Goal: Task Accomplishment & Management: Manage account settings

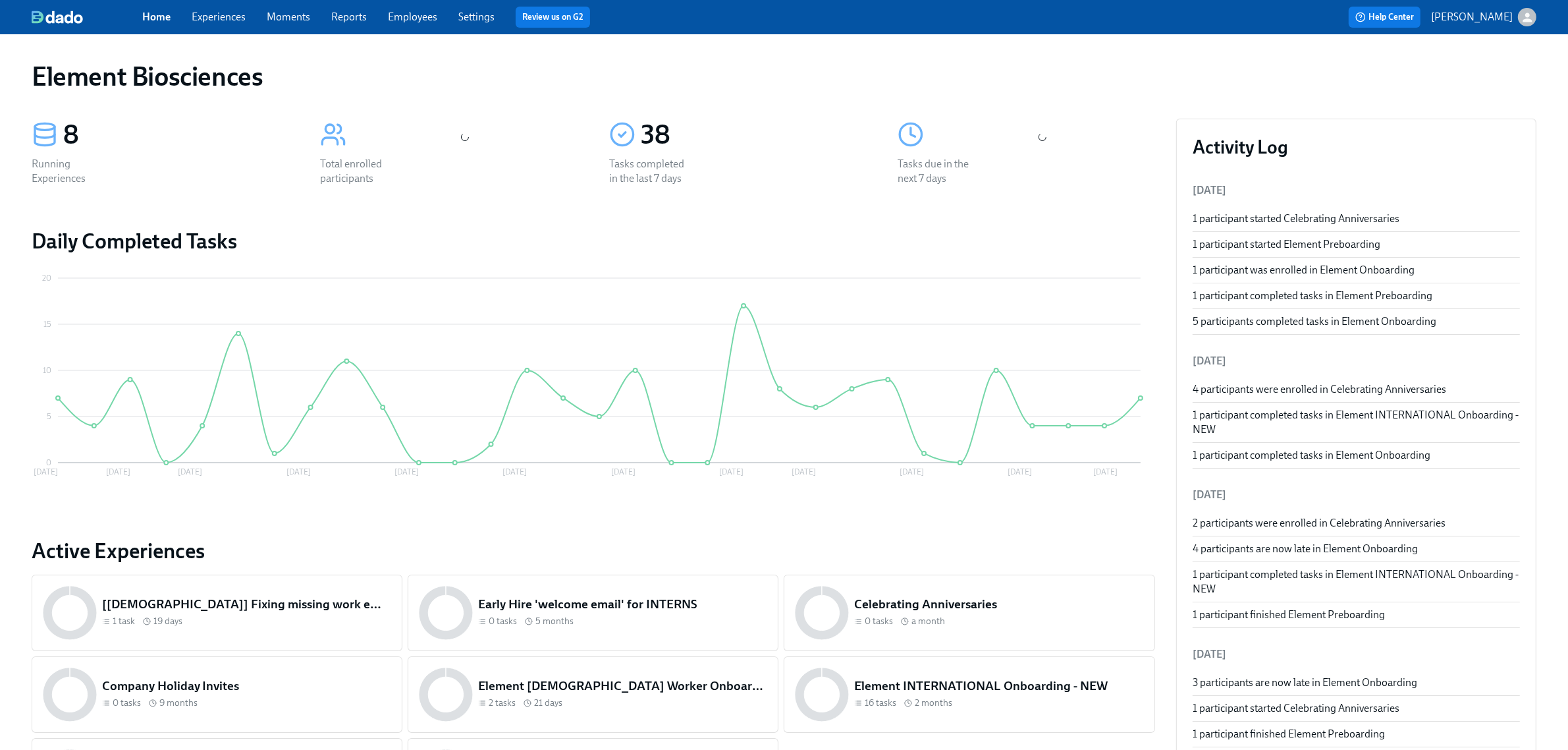
drag, startPoint x: 236, startPoint y: 37, endPoint x: 229, endPoint y: 22, distance: 16.6
click at [229, 20] on link "Experiences" at bounding box center [218, 16] width 54 height 13
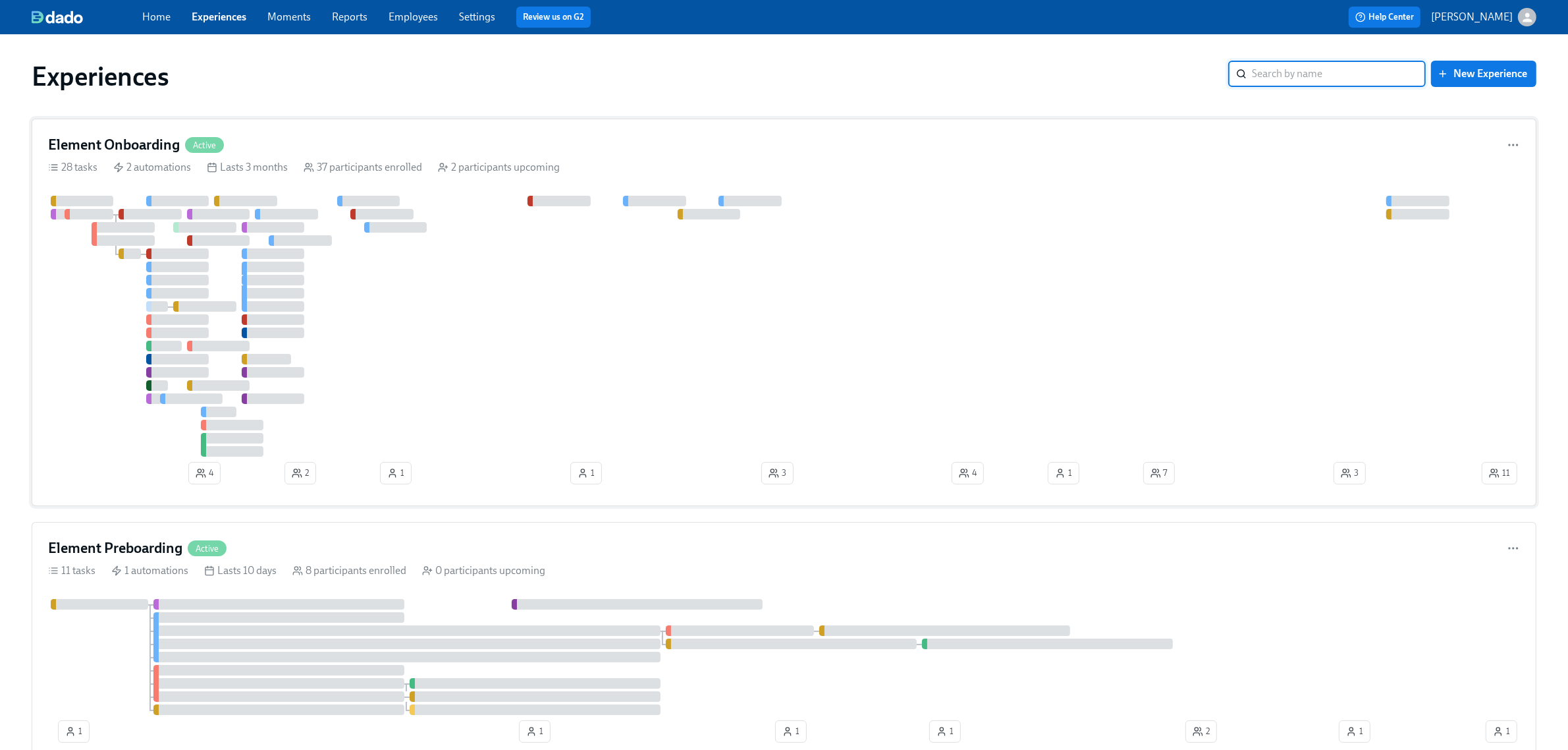
click at [469, 153] on div "Element Onboarding Active" at bounding box center [784, 145] width 1472 height 20
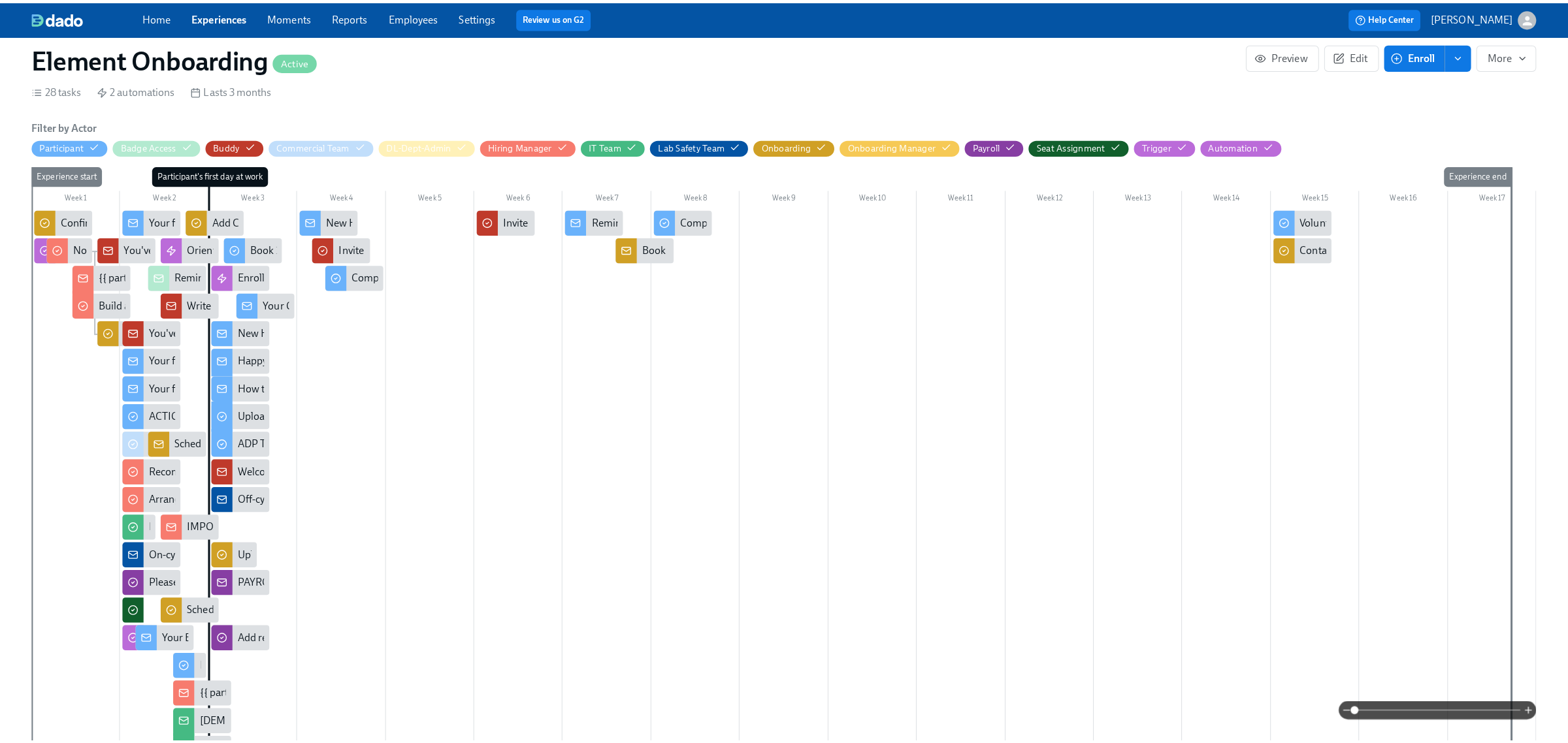
scroll to position [163, 0]
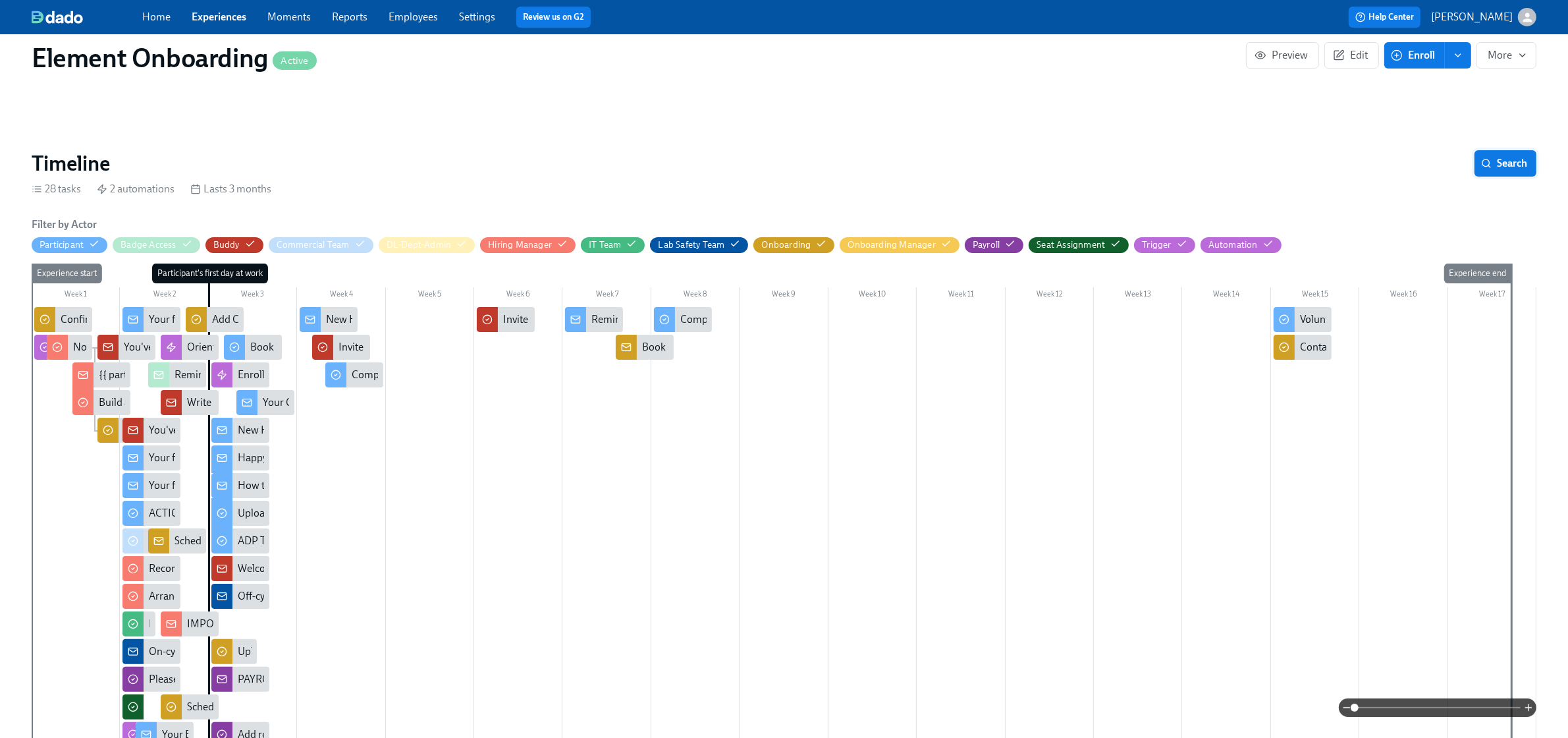
click at [1496, 153] on button "Search" at bounding box center [1505, 163] width 62 height 26
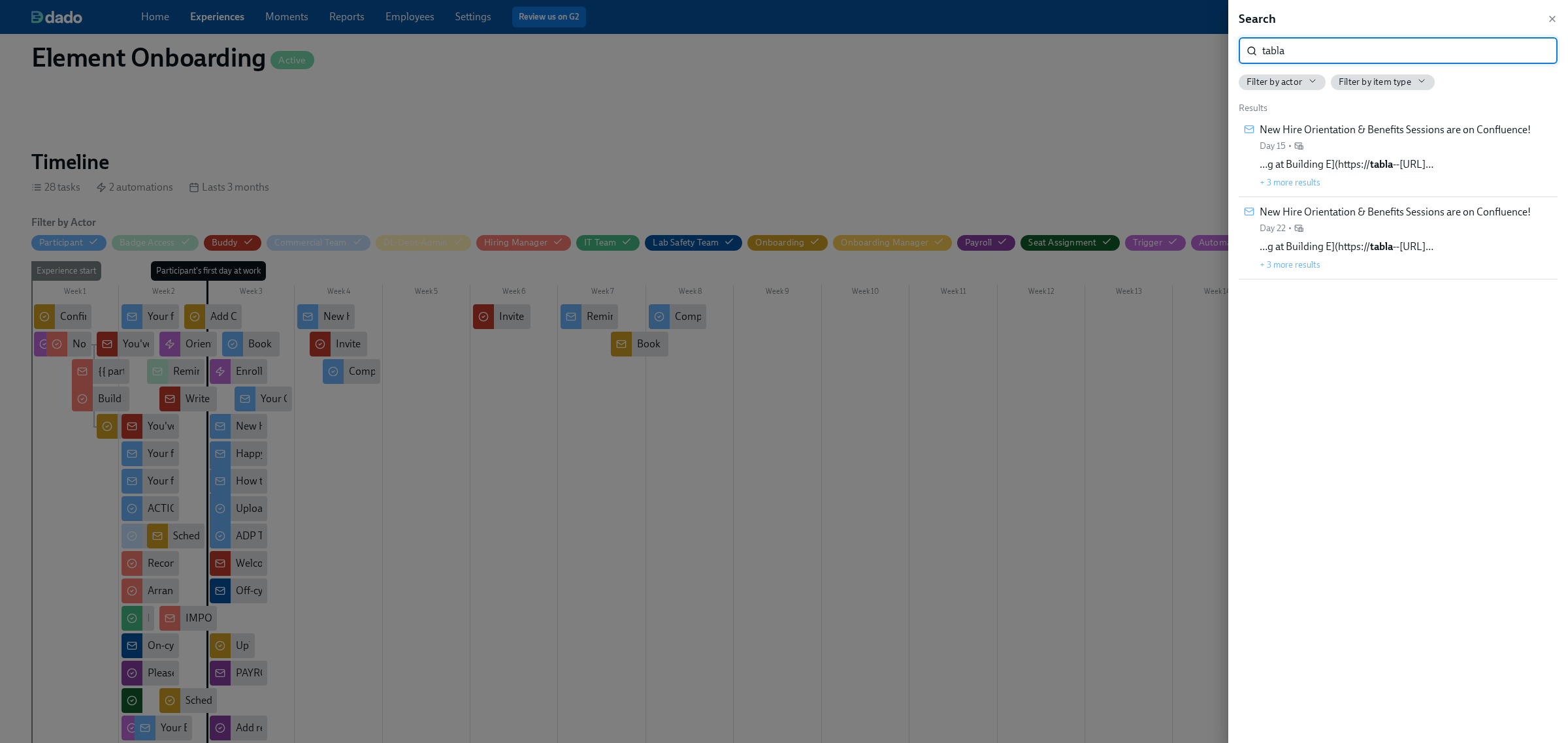
type input "tabla"
click at [1360, 131] on span "New Hire Orientation & Benefits Sessions are on Confluence!" at bounding box center [1395, 129] width 271 height 14
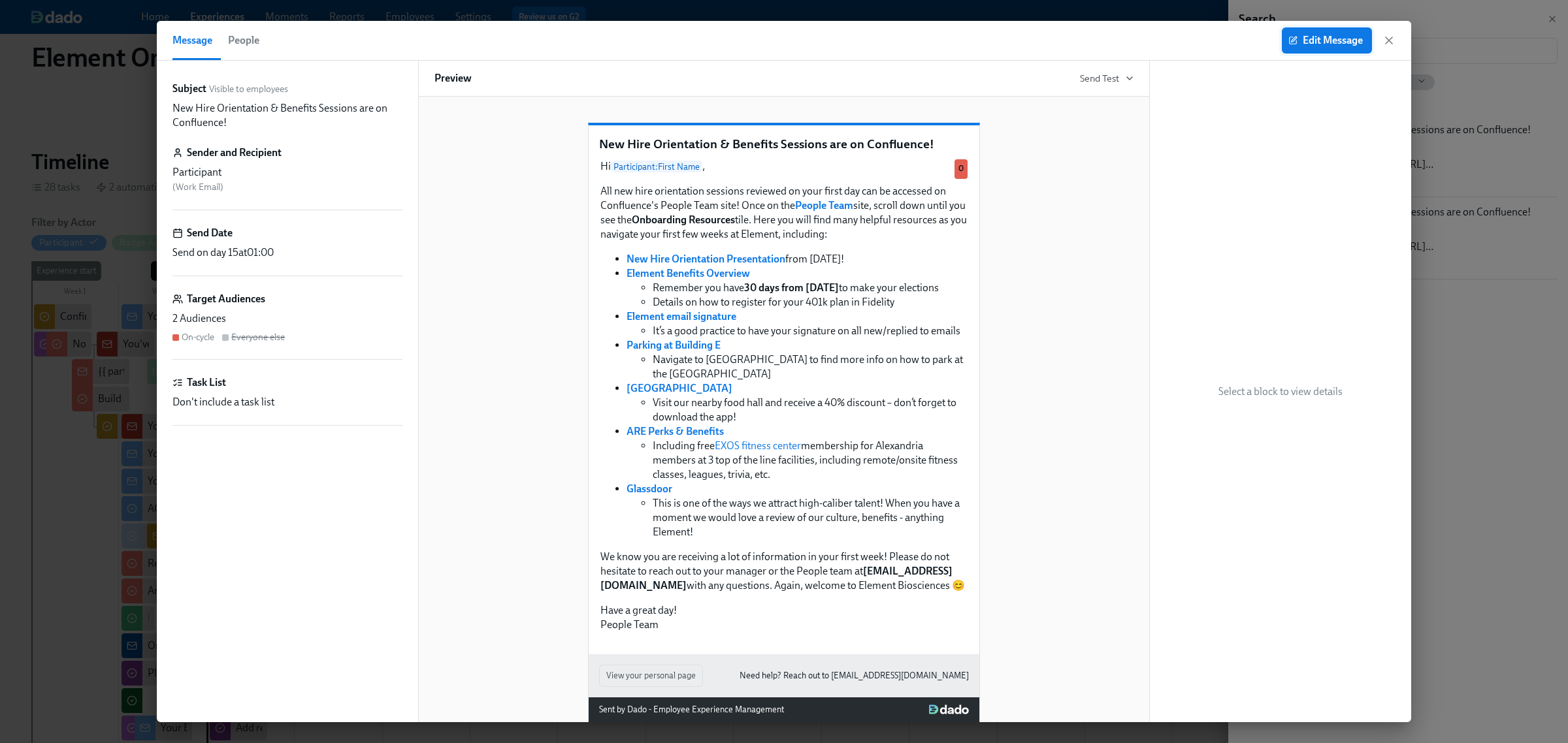
click at [1304, 42] on span "Edit Message" at bounding box center [1326, 40] width 72 height 13
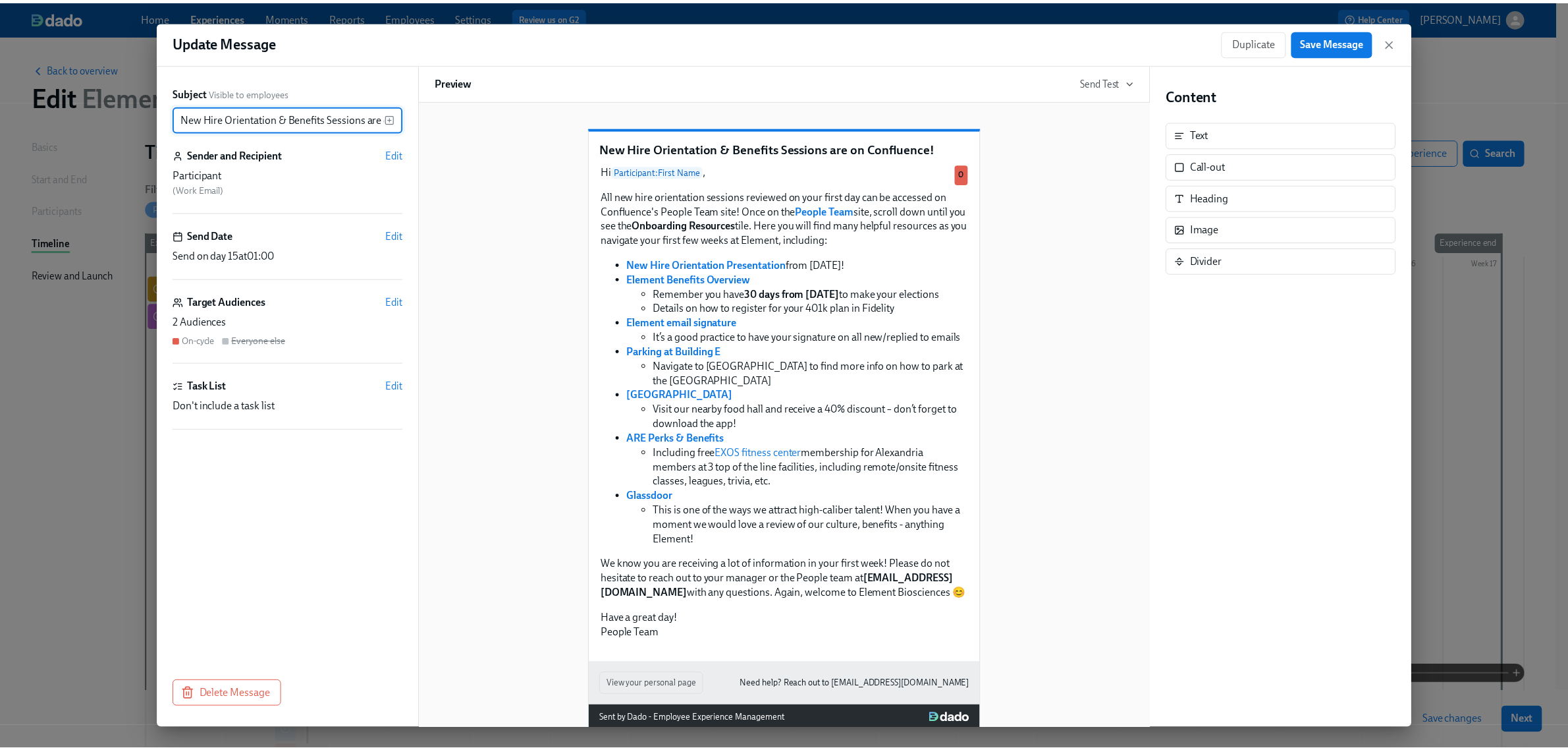
scroll to position [0, 66]
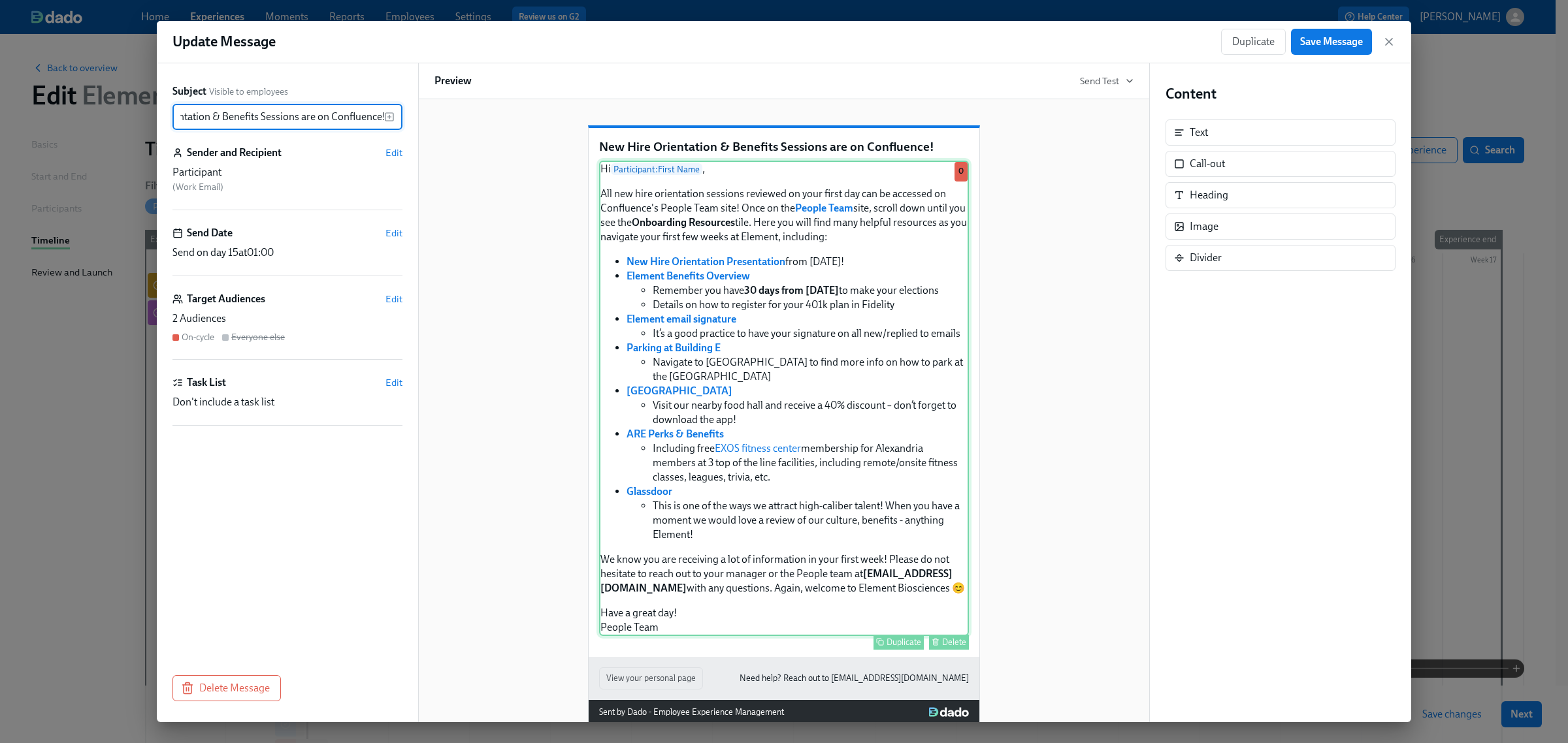
click at [910, 447] on div "Hi Participant : First Name , All new hire orientation sessions reviewed on you…" at bounding box center [784, 398] width 370 height 475
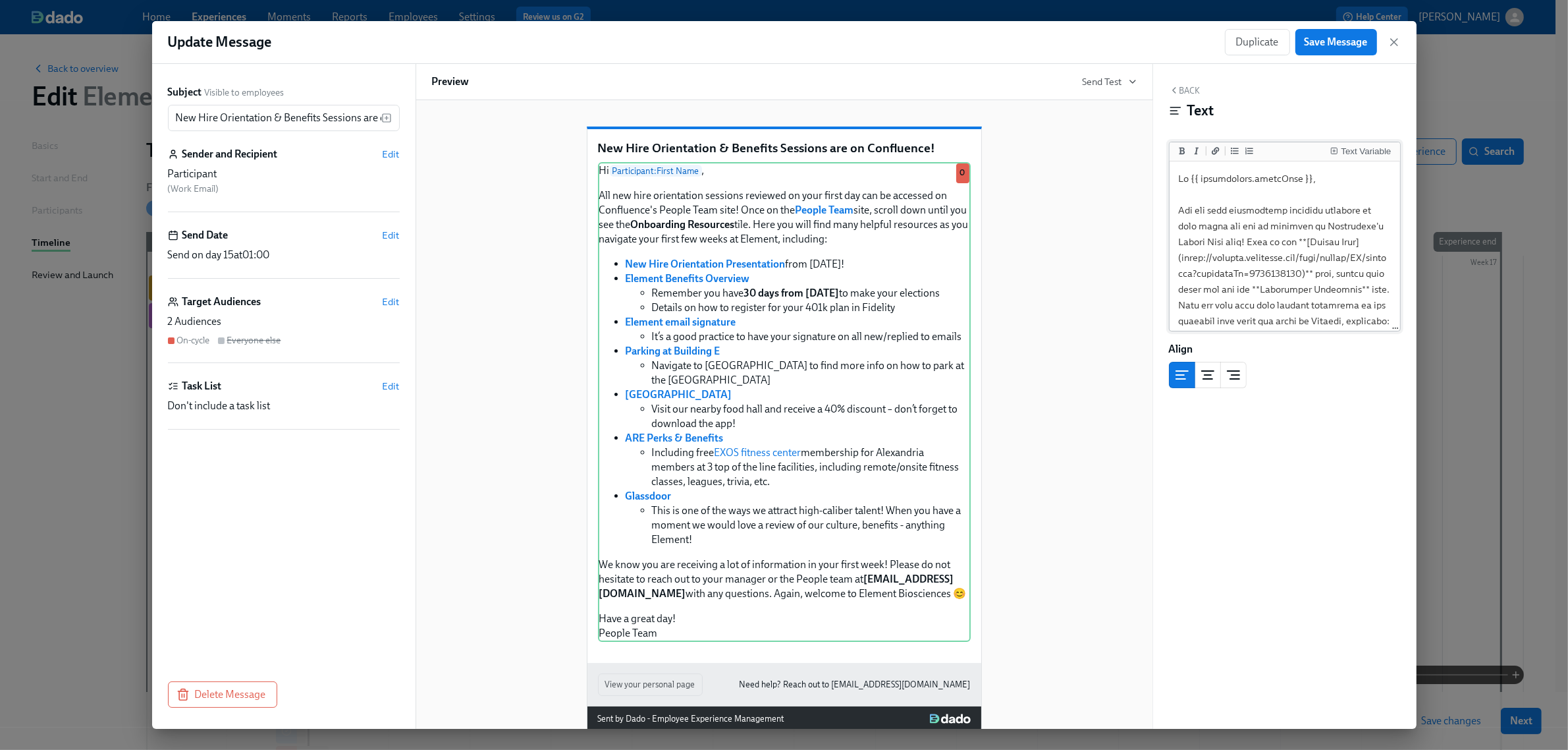
scroll to position [406, 0]
click at [1253, 312] on textarea at bounding box center [1284, 311] width 225 height 1105
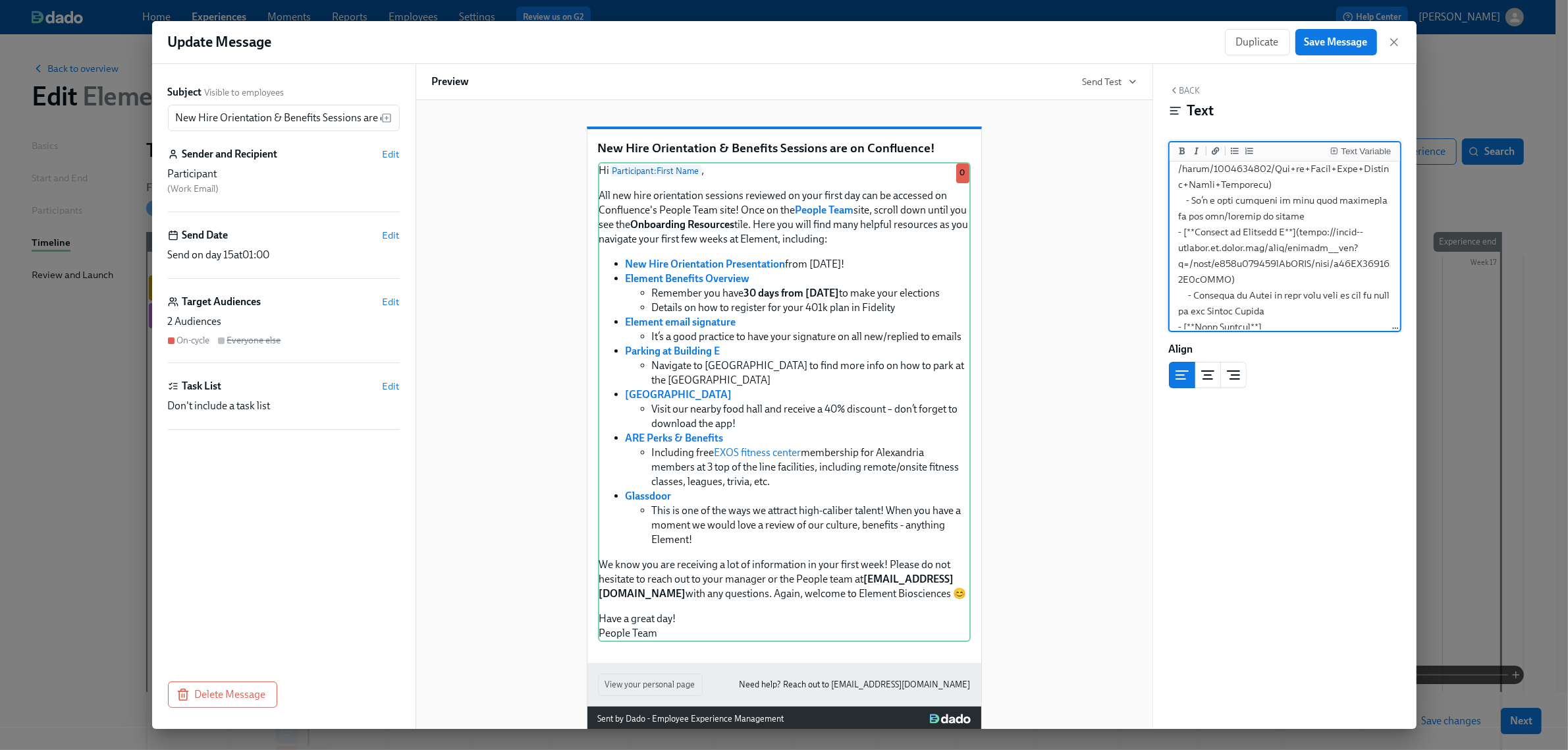
click at [1253, 312] on textarea at bounding box center [1284, 311] width 225 height 1105
drag, startPoint x: 1296, startPoint y: 245, endPoint x: 1250, endPoint y: 293, distance: 66.5
click at [1250, 293] on textarea at bounding box center [1284, 295] width 225 height 1073
paste textarea "[DOMAIN_NAME][URL]"
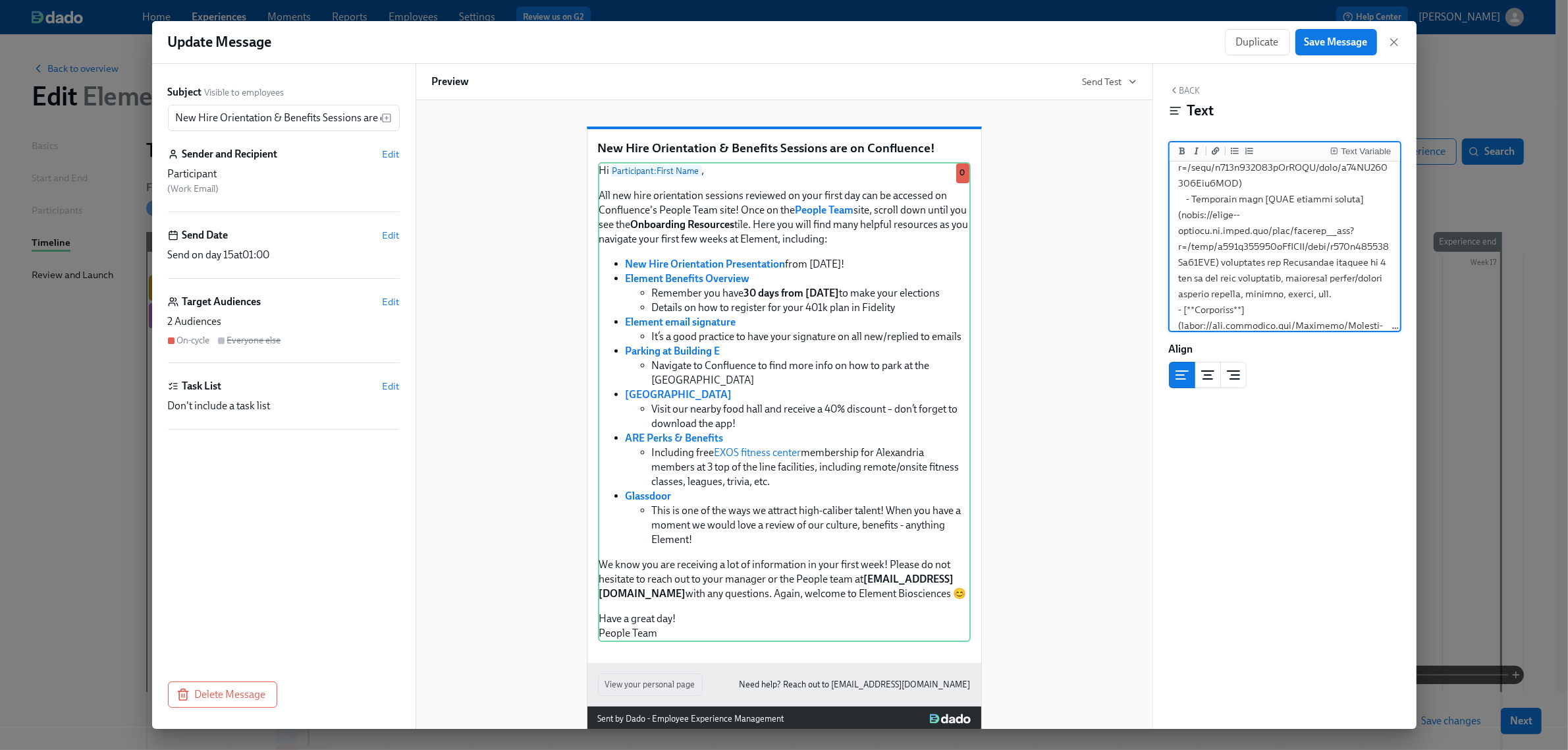
drag, startPoint x: 1298, startPoint y: 274, endPoint x: 1245, endPoint y: 233, distance: 67.0
click at [1245, 233] on textarea at bounding box center [1284, 40] width 225 height 1073
paste textarea "[DOMAIN_NAME][URL]"
drag, startPoint x: 1181, startPoint y: 264, endPoint x: 1243, endPoint y: 303, distance: 73.2
click at [1243, 303] on textarea at bounding box center [1284, 40] width 225 height 1073
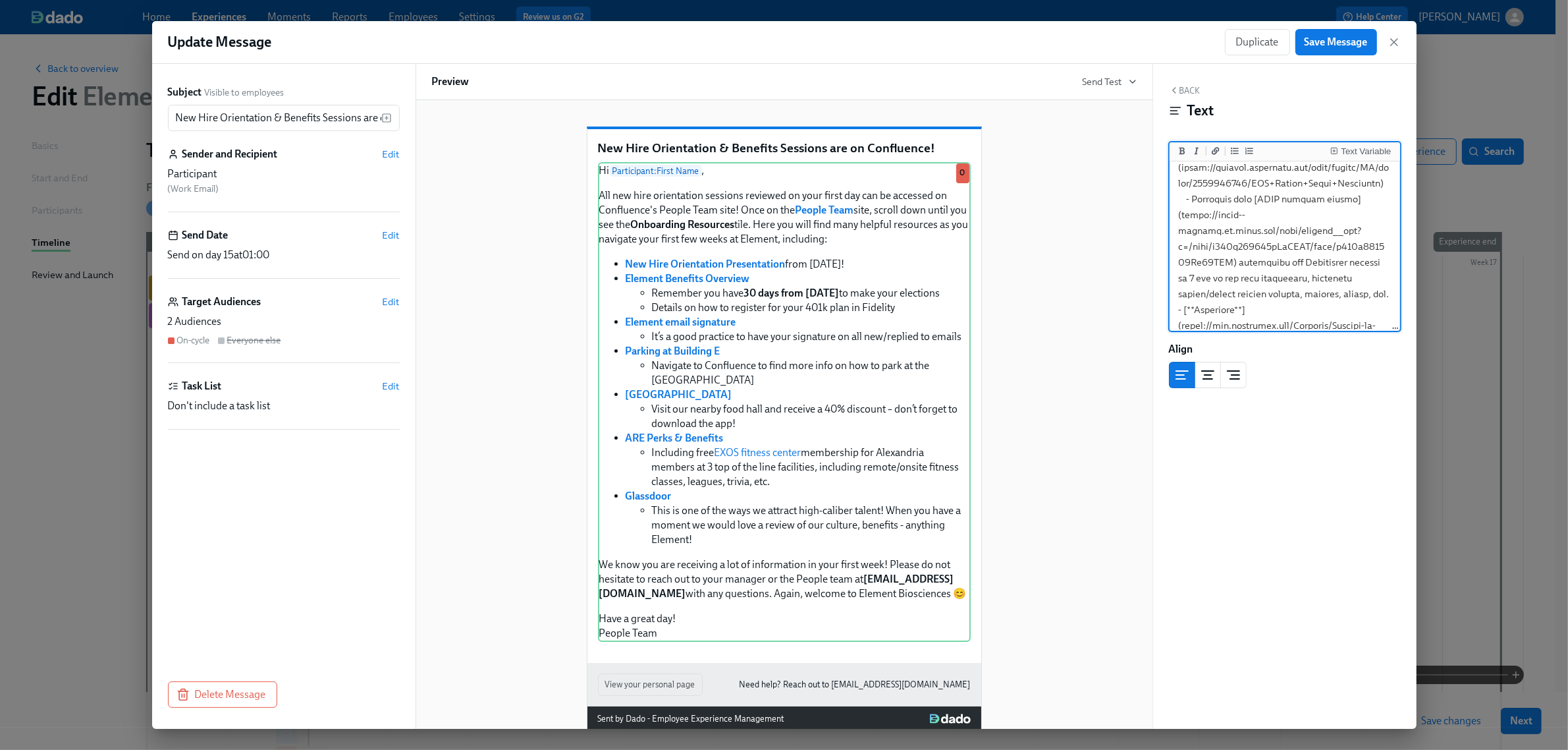
paste textarea "[DOMAIN_NAME][URL]"
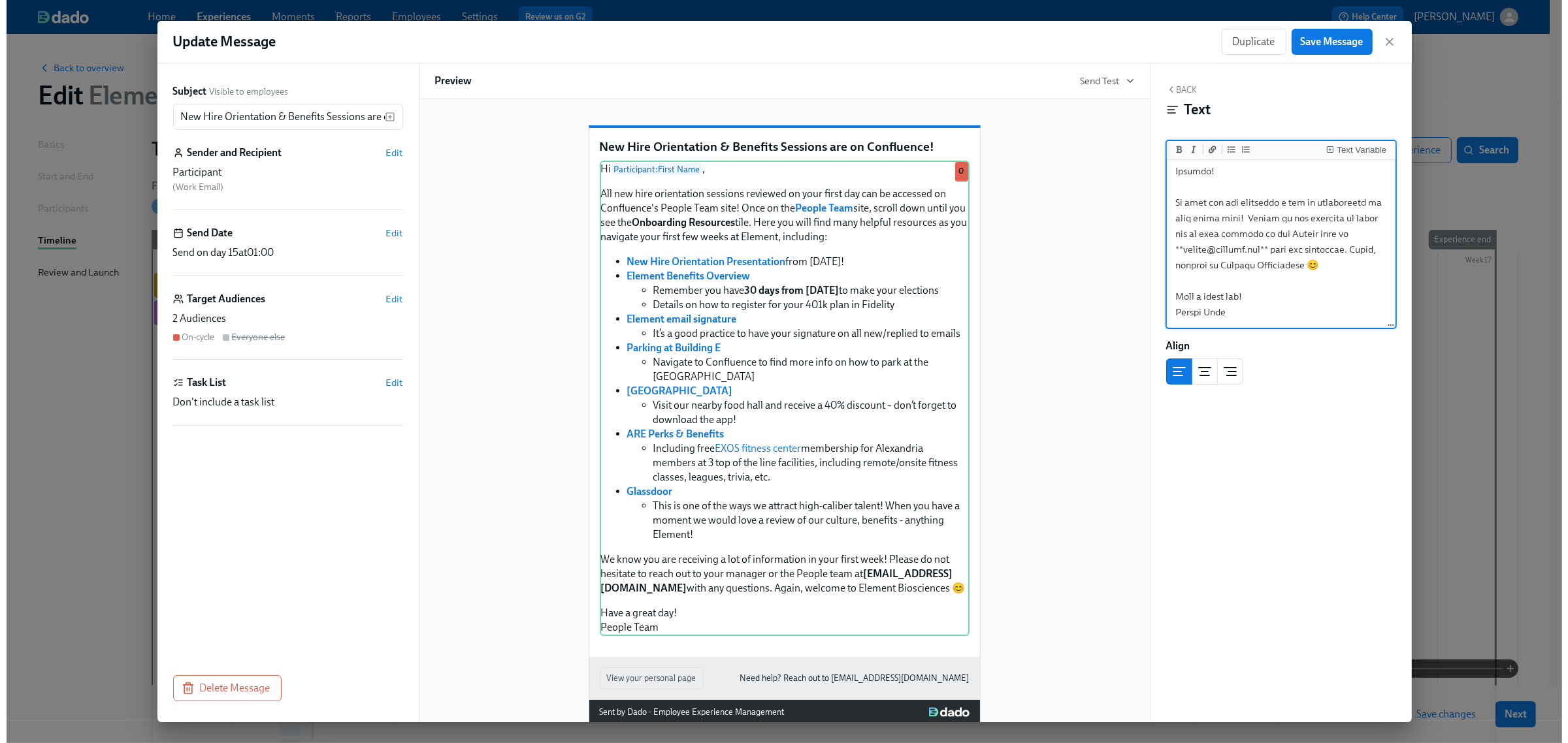
scroll to position [945, 0]
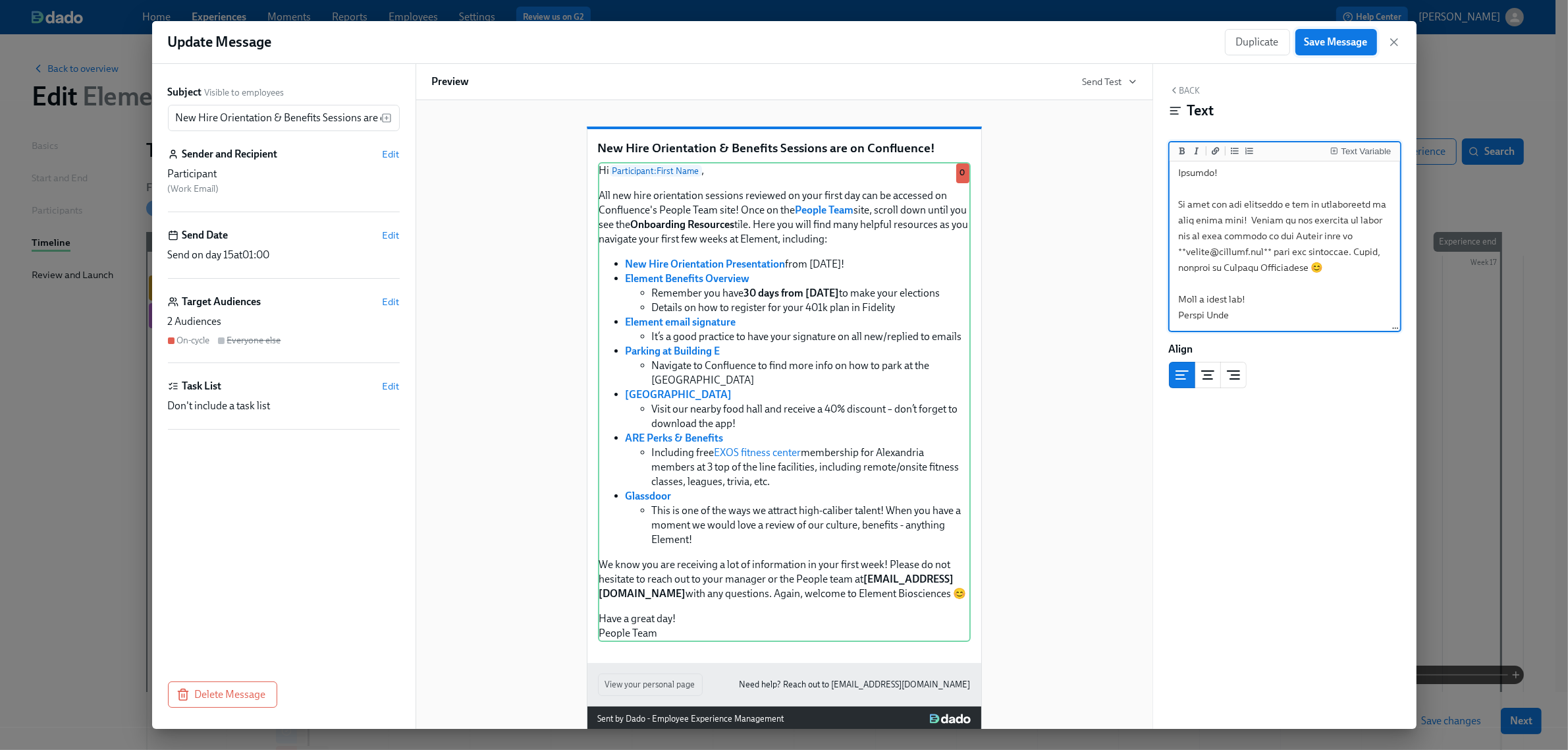
type textarea "Lo {{ ipsumdolors.ametcOnse }}, Adi eli sedd eiusmodtemp incididu utlabore et d…"
click at [1320, 39] on span "Save Message" at bounding box center [1336, 42] width 63 height 13
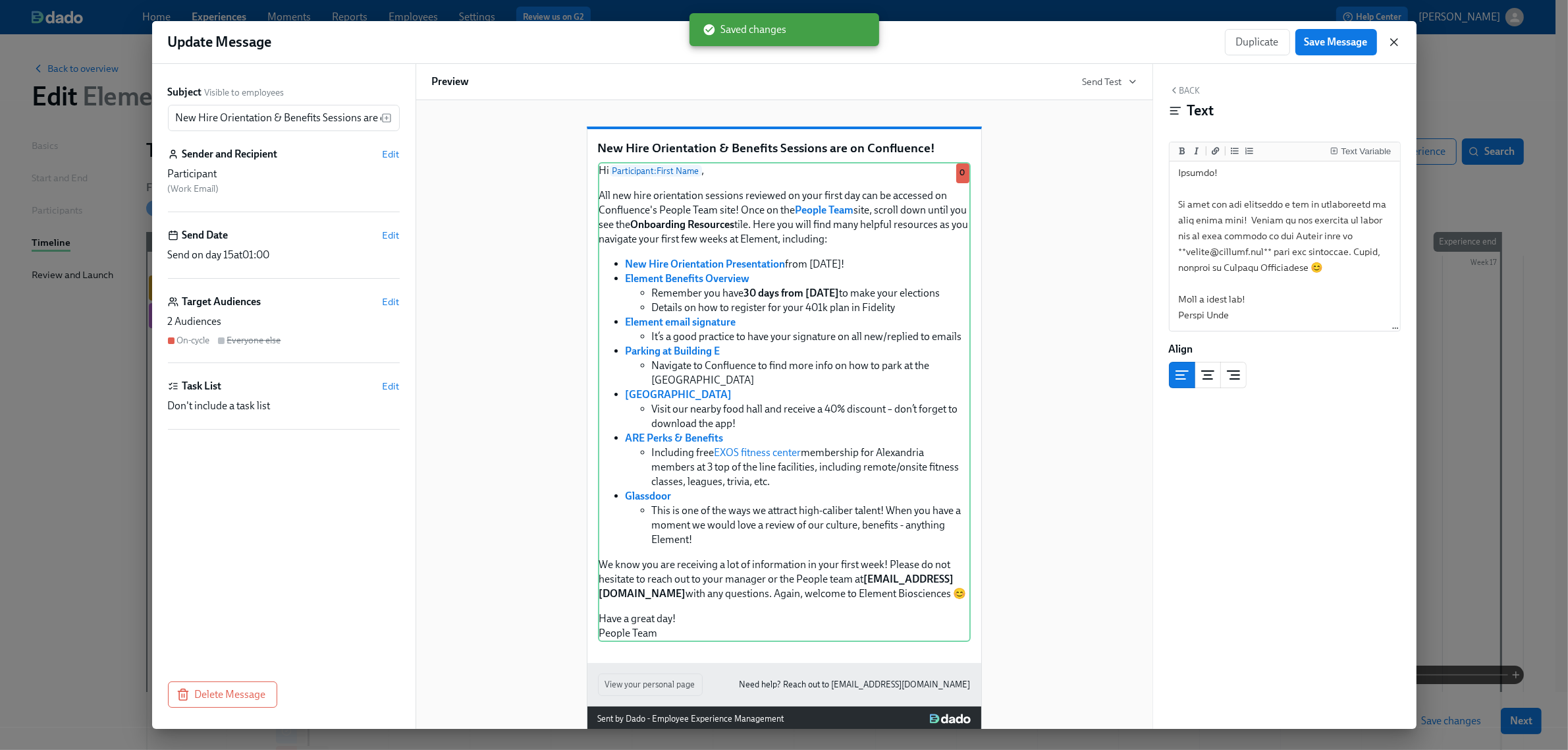
click at [1391, 39] on icon "button" at bounding box center [1394, 43] width 7 height 7
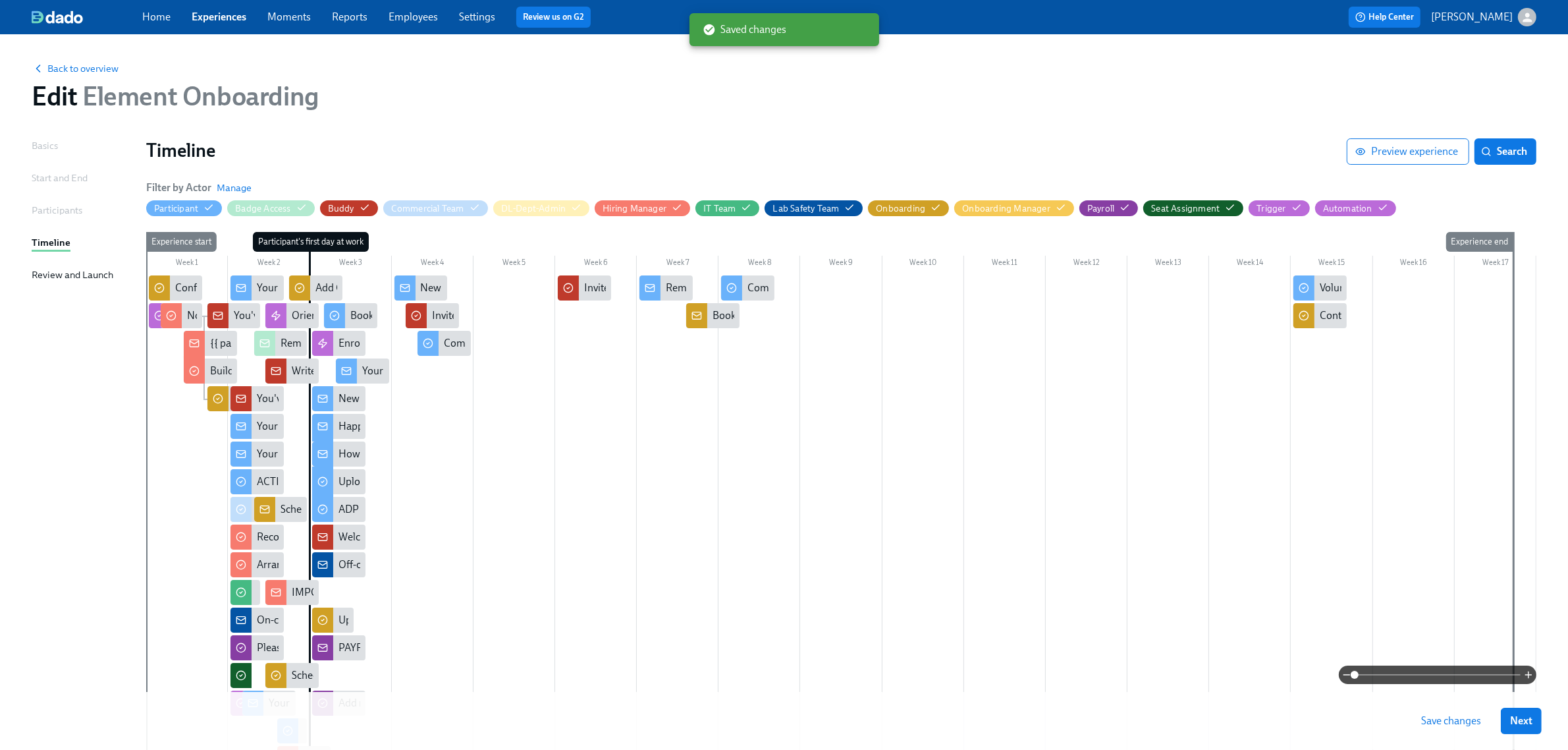
click at [1445, 724] on span "Save changes" at bounding box center [1451, 720] width 60 height 13
click at [1512, 150] on span "Search" at bounding box center [1505, 151] width 43 height 13
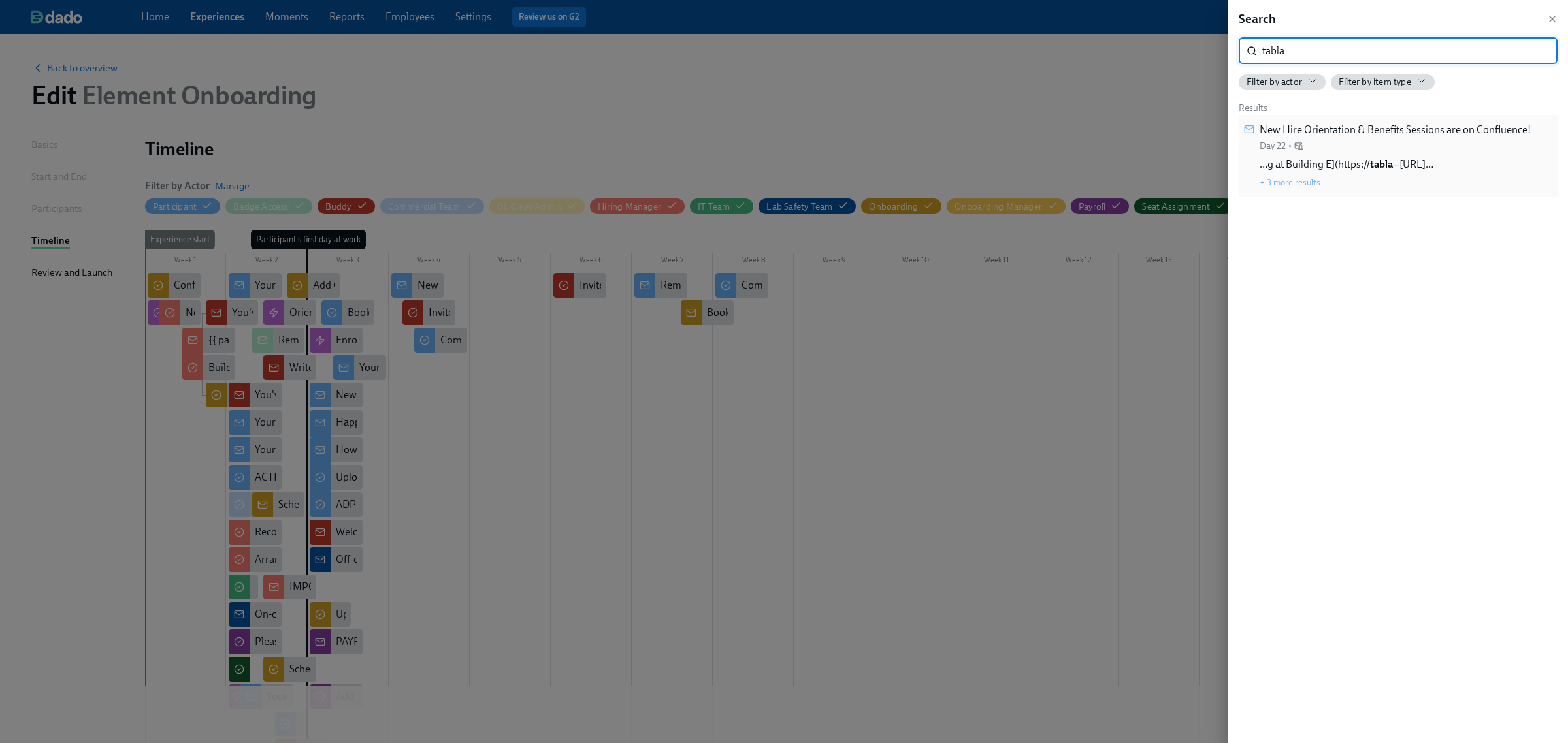
type input "tabla"
click at [1462, 145] on div "New Hire Orientation & Benefits Sessions are on Confluence! Day 22 •" at bounding box center [1395, 137] width 271 height 30
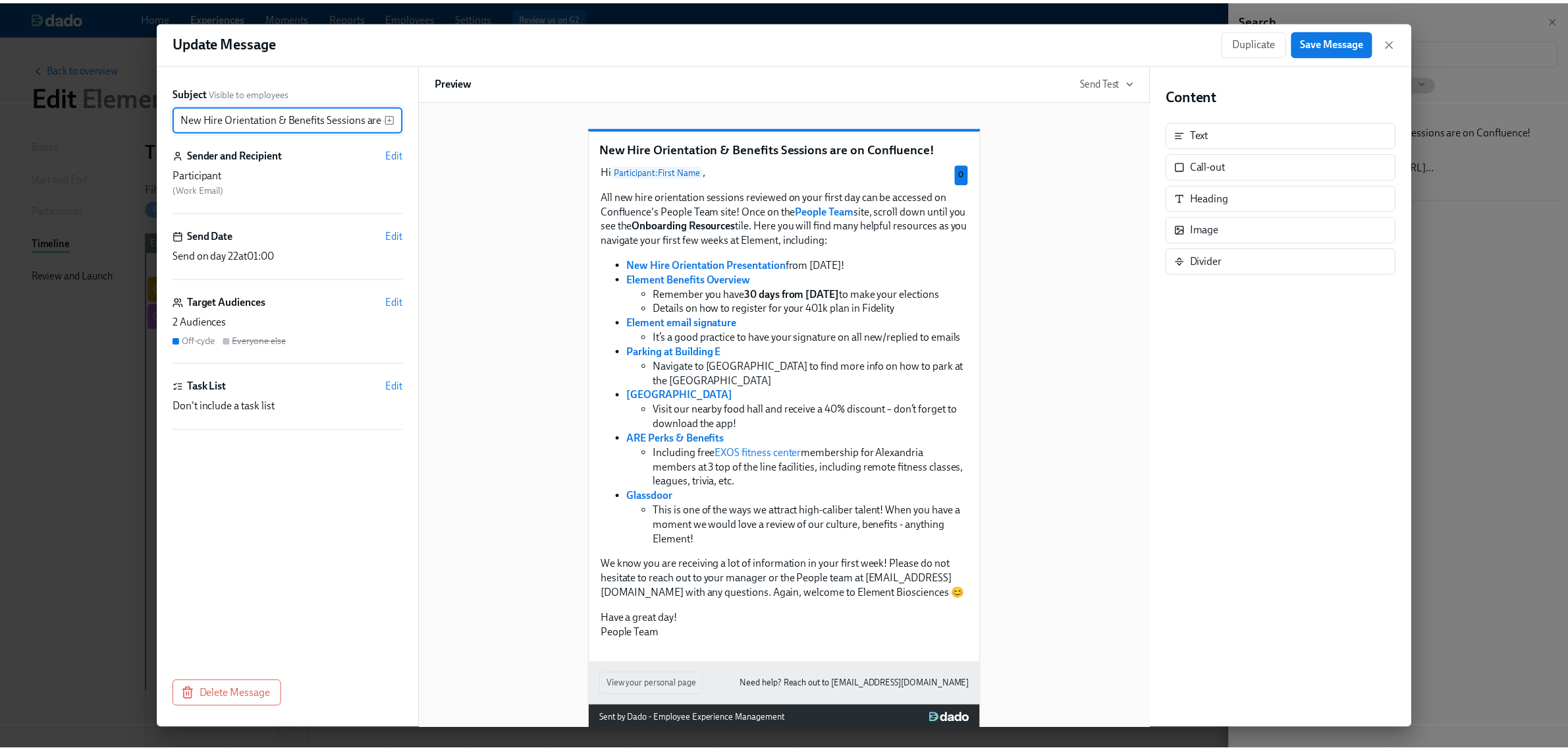
scroll to position [0, 66]
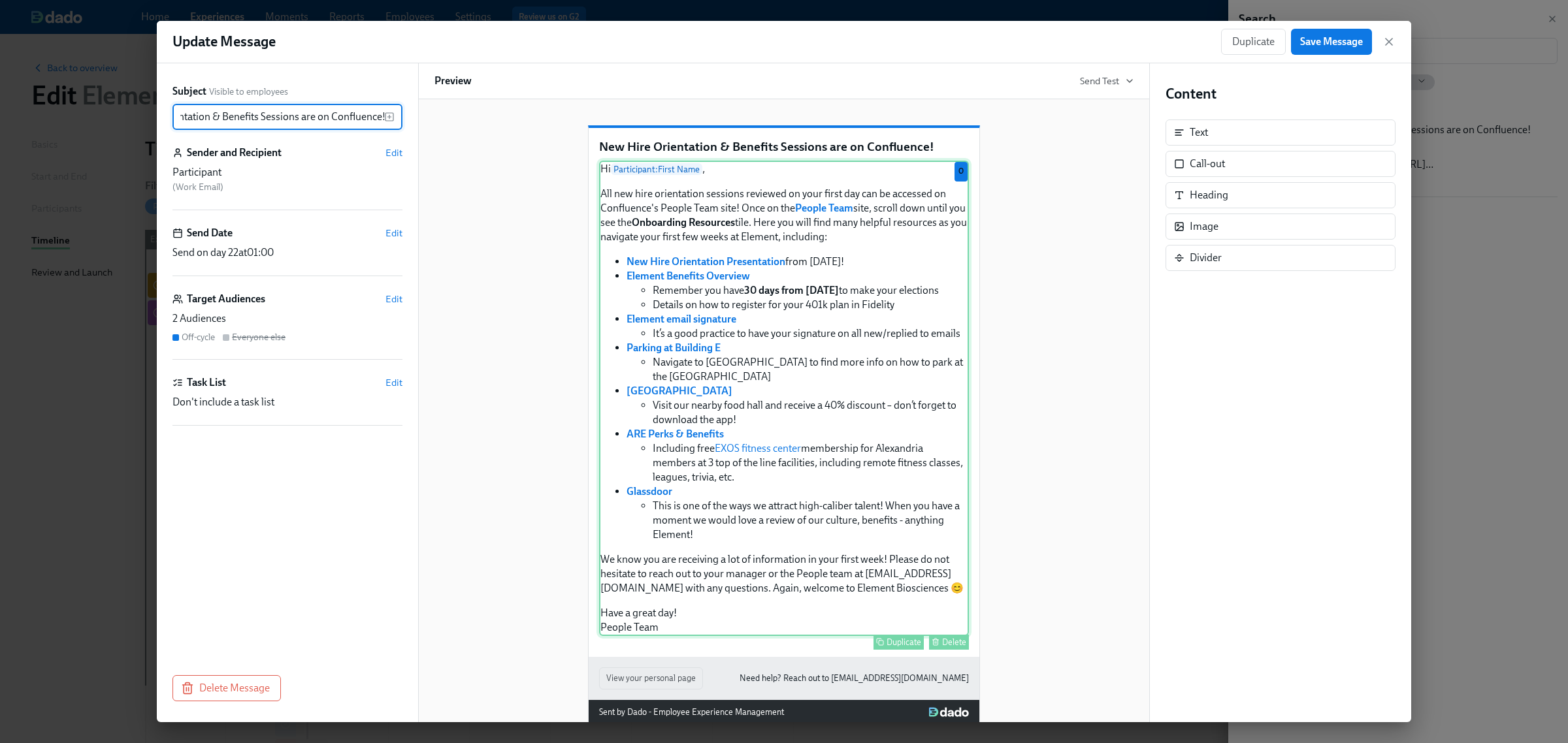
click at [876, 382] on div "Hi Participant : First Name , All new hire orientation sessions reviewed on you…" at bounding box center [784, 398] width 370 height 475
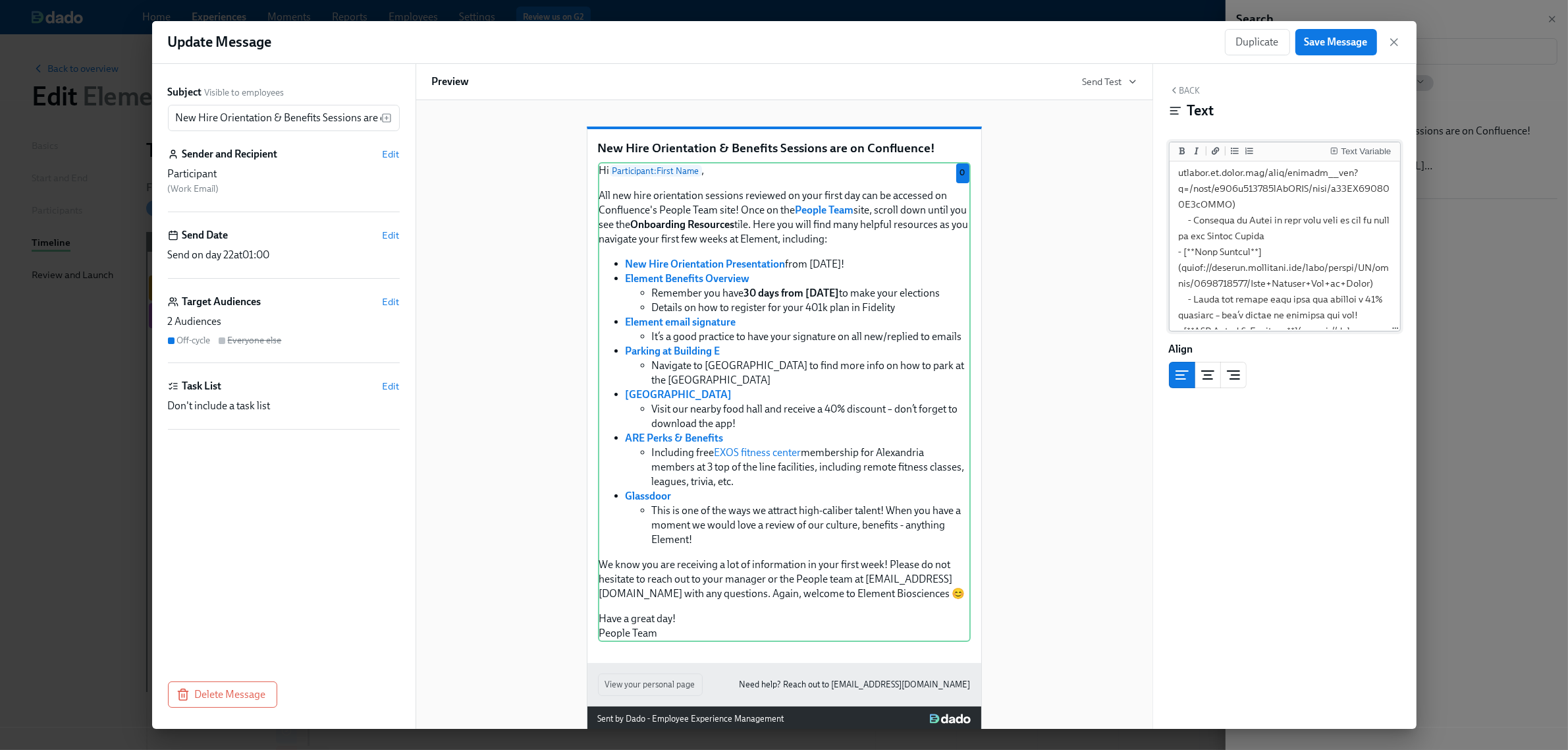
scroll to position [494, 0]
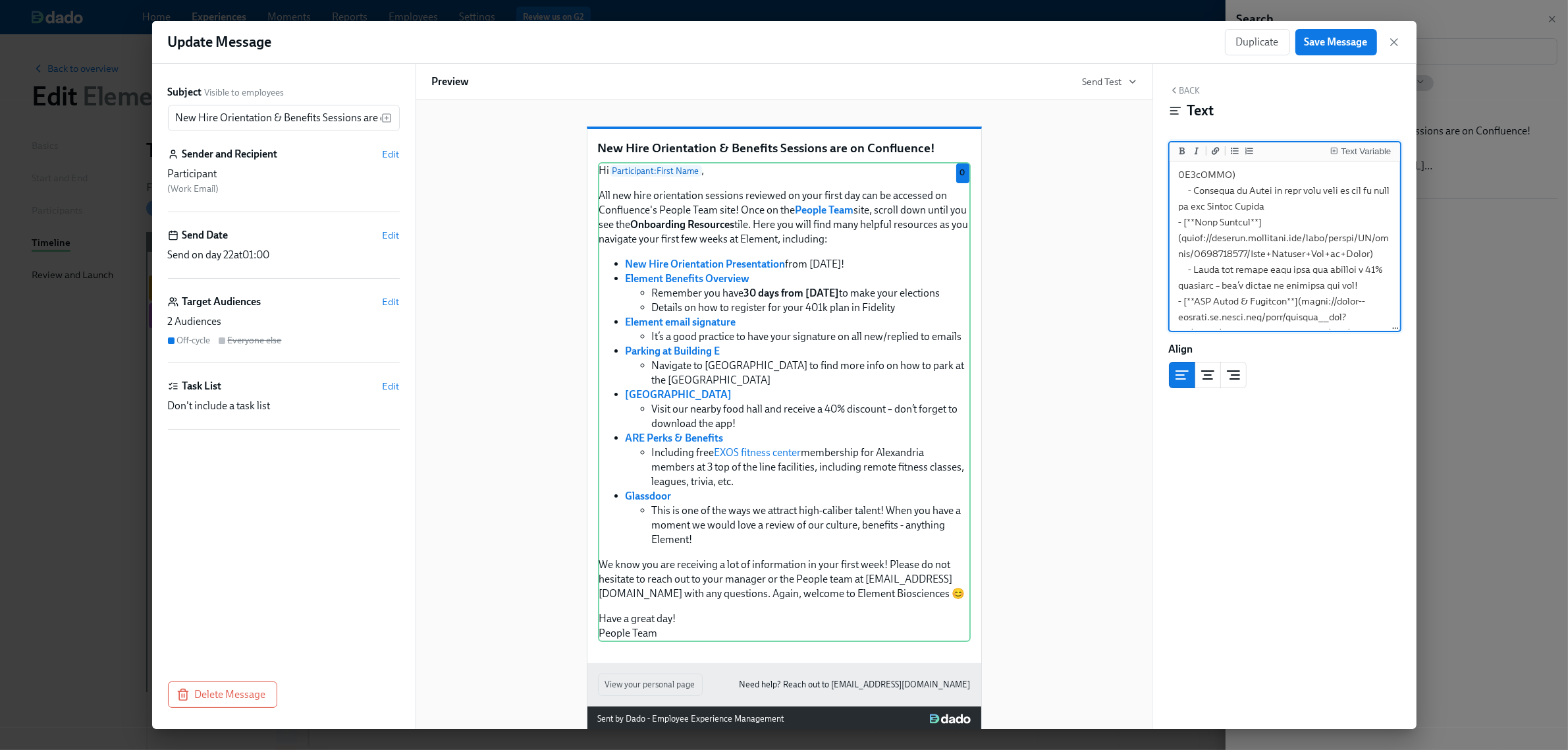
click at [1255, 222] on textarea at bounding box center [1284, 206] width 225 height 1073
drag, startPoint x: 1181, startPoint y: 264, endPoint x: 1245, endPoint y: 307, distance: 77.1
click at [1245, 307] on textarea at bounding box center [1284, 41] width 225 height 1073
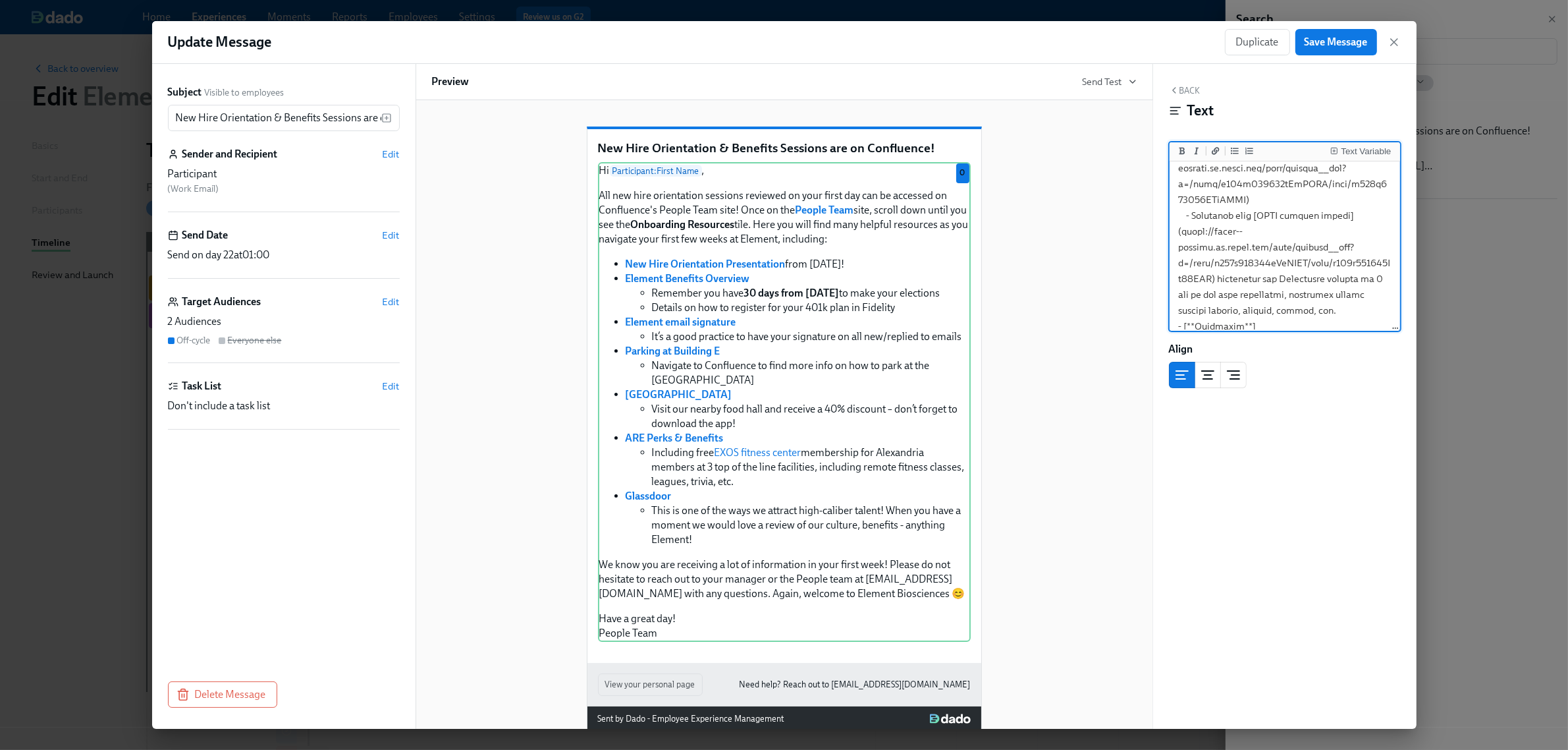
paste textarea "[DOMAIN_NAME][URL]"
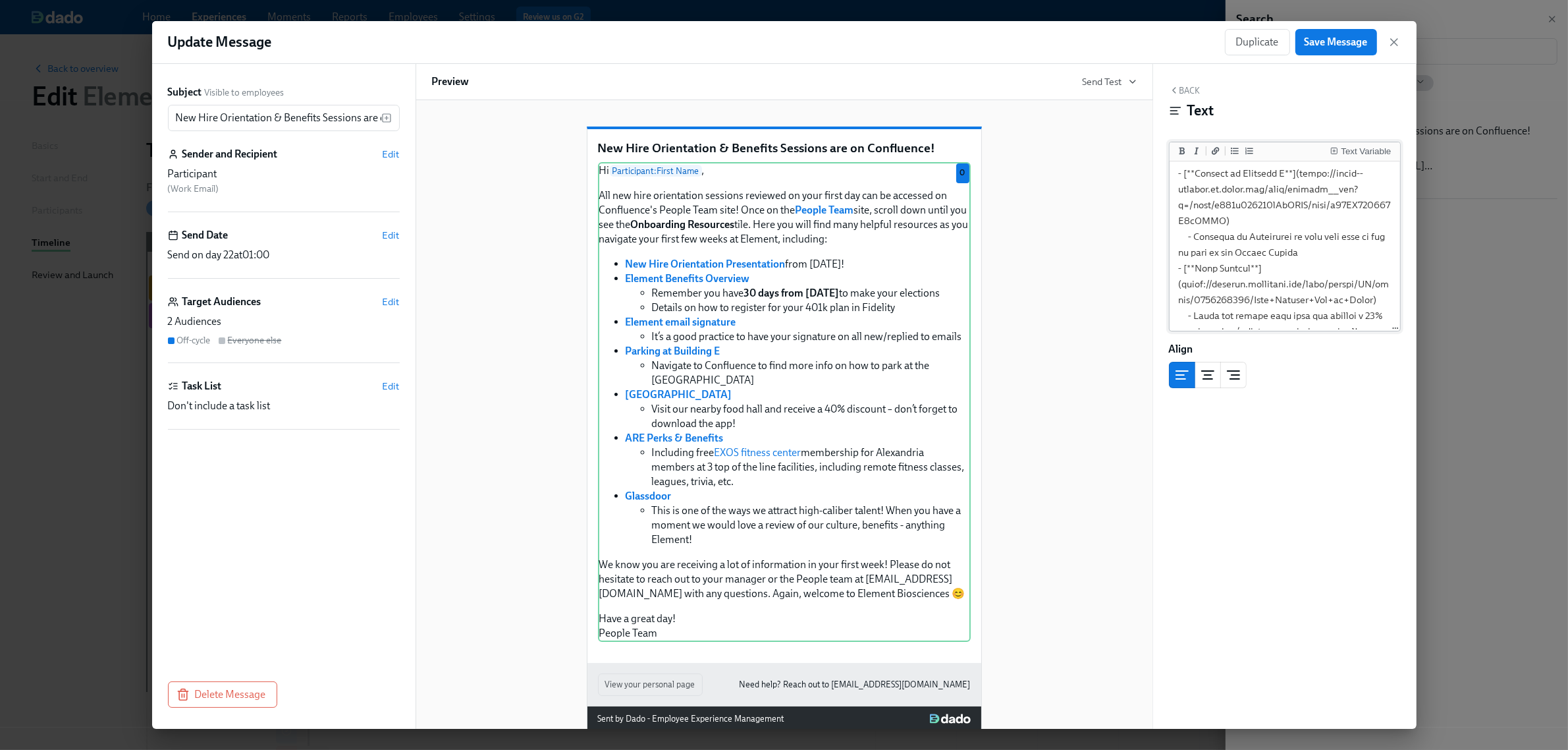
scroll to position [412, 0]
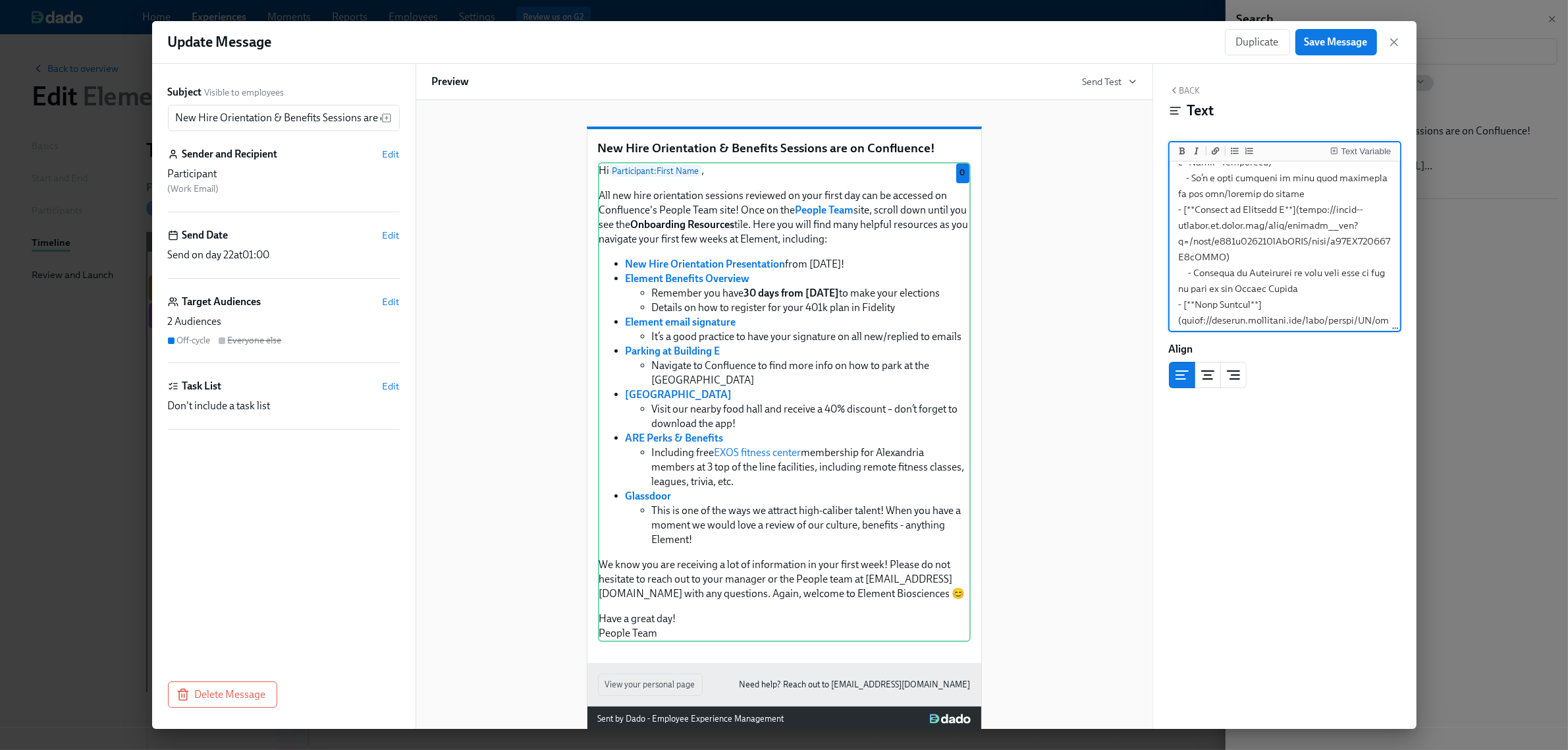
drag, startPoint x: 1295, startPoint y: 240, endPoint x: 1249, endPoint y: 286, distance: 65.1
click at [1249, 286] on textarea at bounding box center [1284, 280] width 225 height 1057
paste textarea "[DOMAIN_NAME][URL]"
drag, startPoint x: 1298, startPoint y: 263, endPoint x: 1247, endPoint y: 310, distance: 69.4
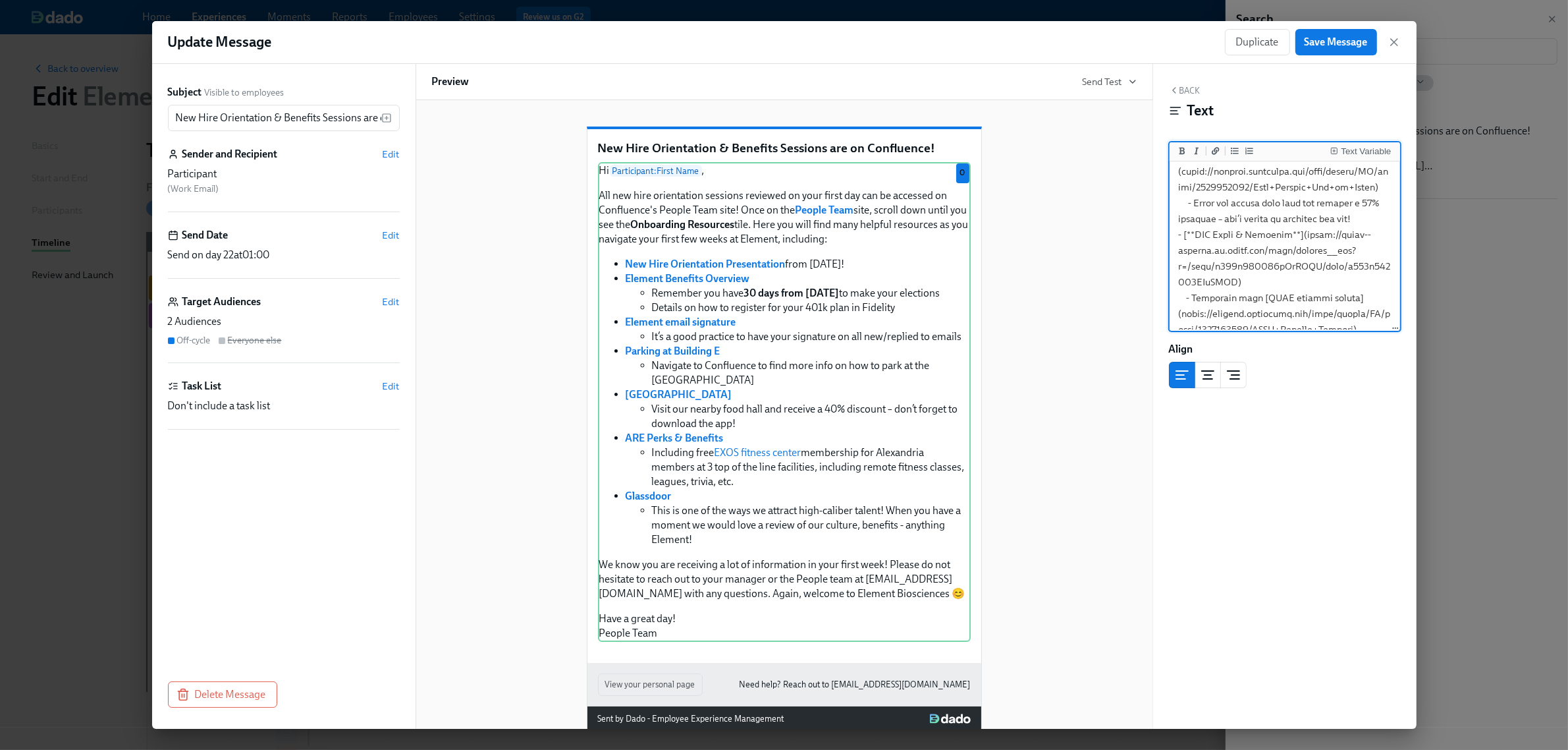
click at [1247, 310] on textarea at bounding box center [1284, 124] width 225 height 1073
paste textarea "[DOMAIN_NAME][URL]"
type textarea "Lo {{ ipsumdolors.ametcOnse }}, Adi eli sedd eiusmodtemp incididu utlabore et d…"
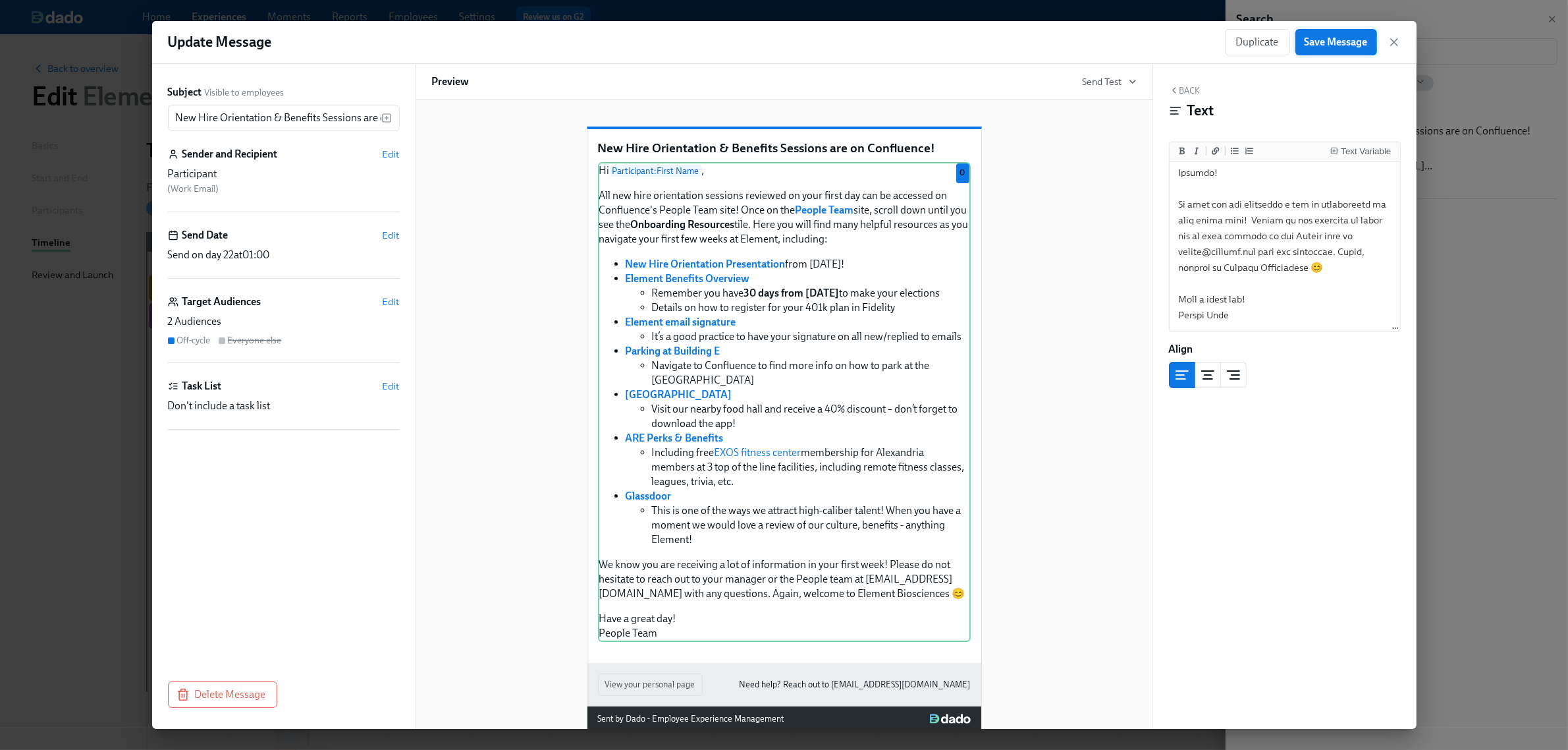
click at [1332, 51] on button "Save Message" at bounding box center [1336, 42] width 82 height 26
click at [1392, 43] on icon "button" at bounding box center [1394, 43] width 7 height 7
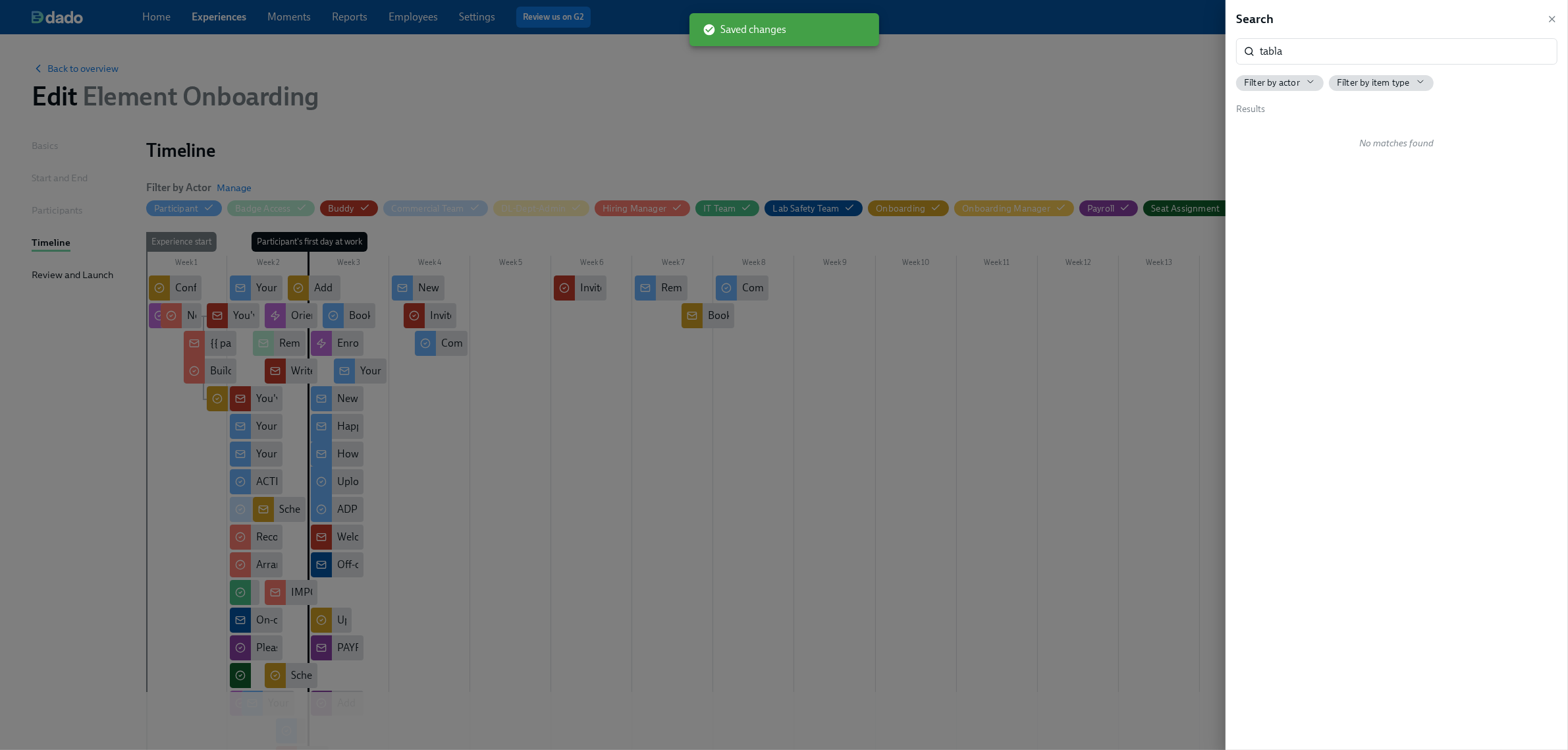
drag, startPoint x: 1555, startPoint y: 20, endPoint x: 1528, endPoint y: 255, distance: 236.5
click at [1554, 20] on icon "button" at bounding box center [1552, 19] width 10 height 10
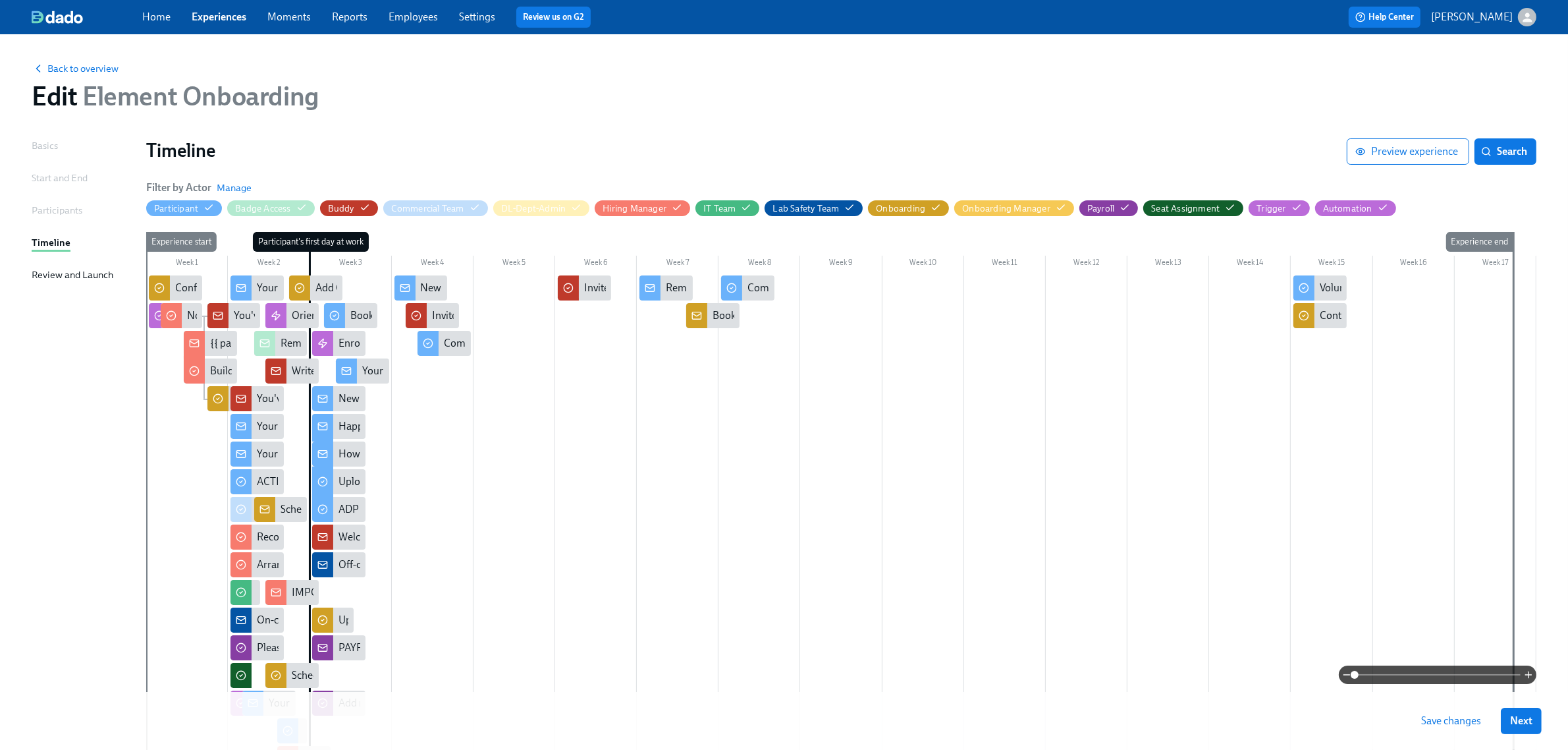
click at [1451, 718] on span "Save changes" at bounding box center [1451, 720] width 60 height 13
click at [1495, 159] on span "Search" at bounding box center [1505, 151] width 43 height 13
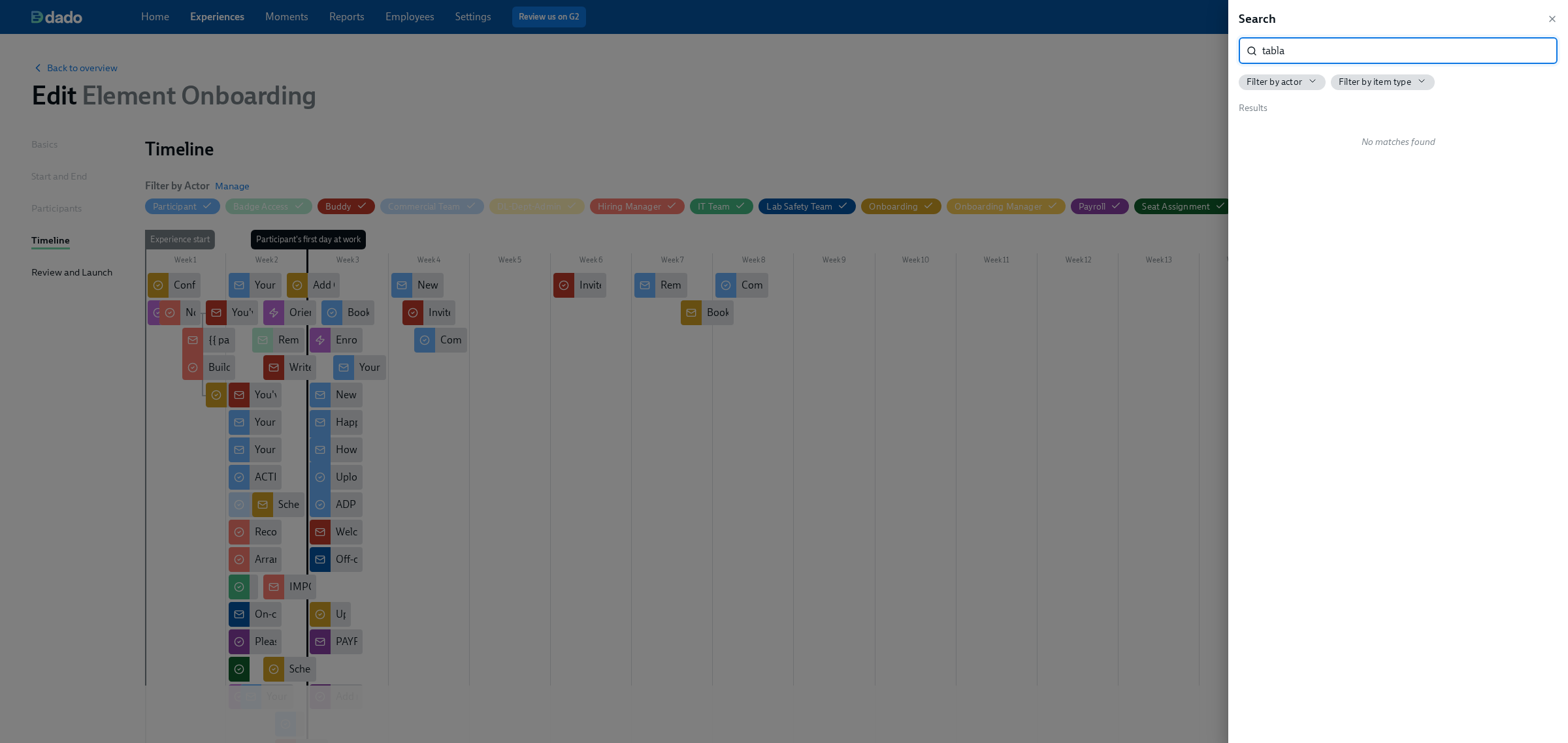
click at [1298, 53] on input "tabla" at bounding box center [1410, 51] width 296 height 26
type input "c"
drag, startPoint x: 1554, startPoint y: 18, endPoint x: 1554, endPoint y: 86, distance: 68.0
click at [1554, 18] on icon "button" at bounding box center [1552, 19] width 10 height 10
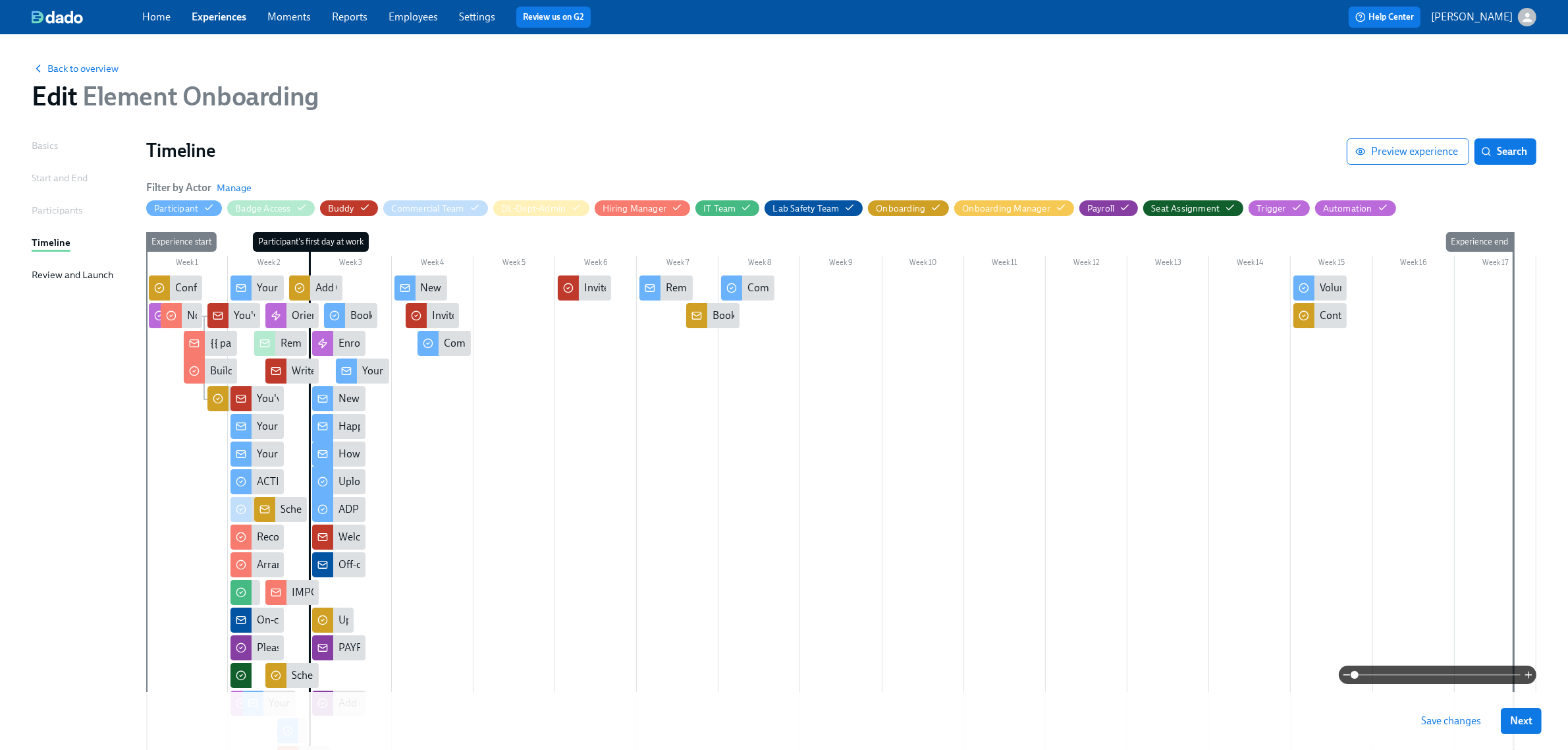
click at [1443, 712] on button "Save changes" at bounding box center [1451, 721] width 78 height 26
click at [226, 15] on link "Experiences" at bounding box center [219, 16] width 55 height 13
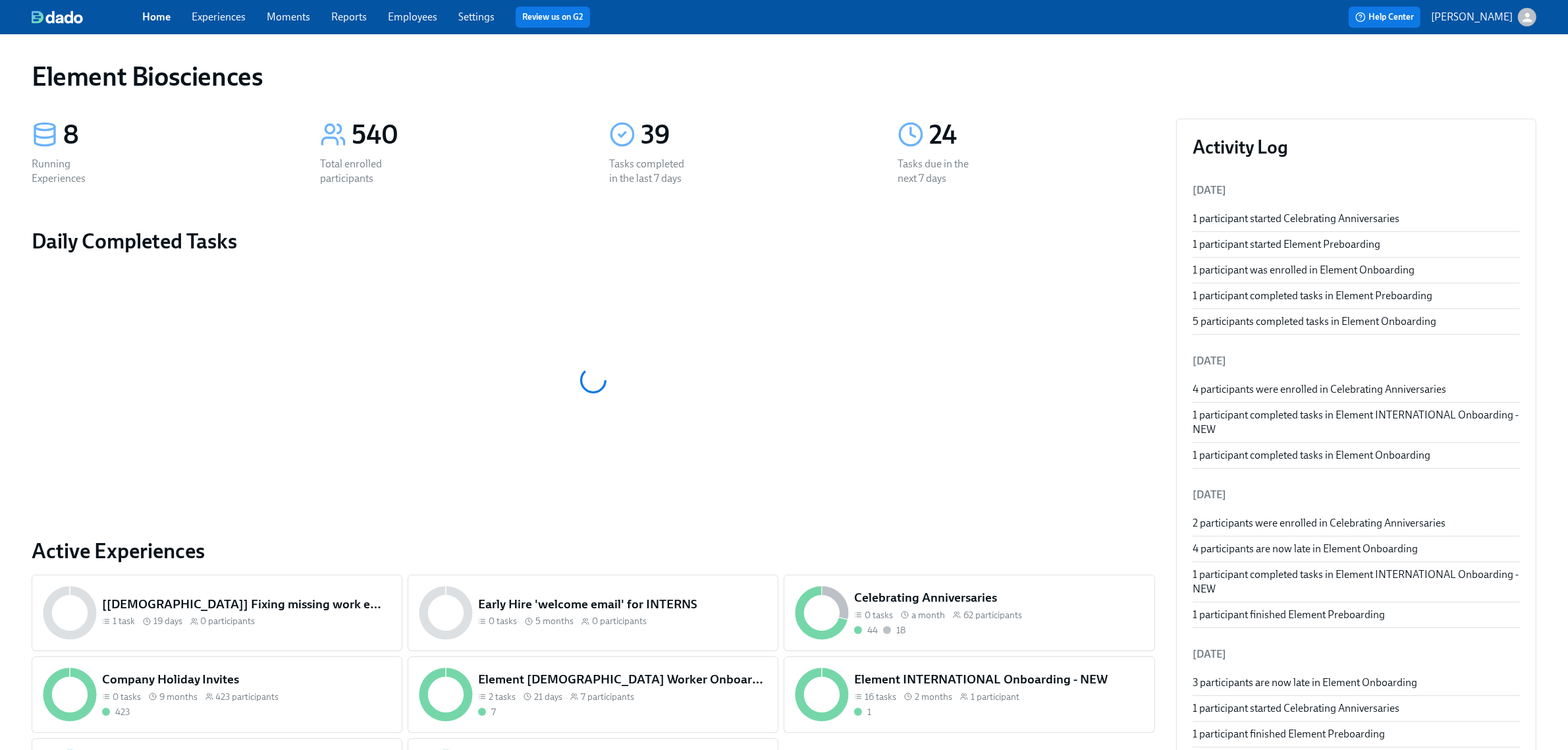
click at [227, 15] on link "Experiences" at bounding box center [218, 16] width 54 height 13
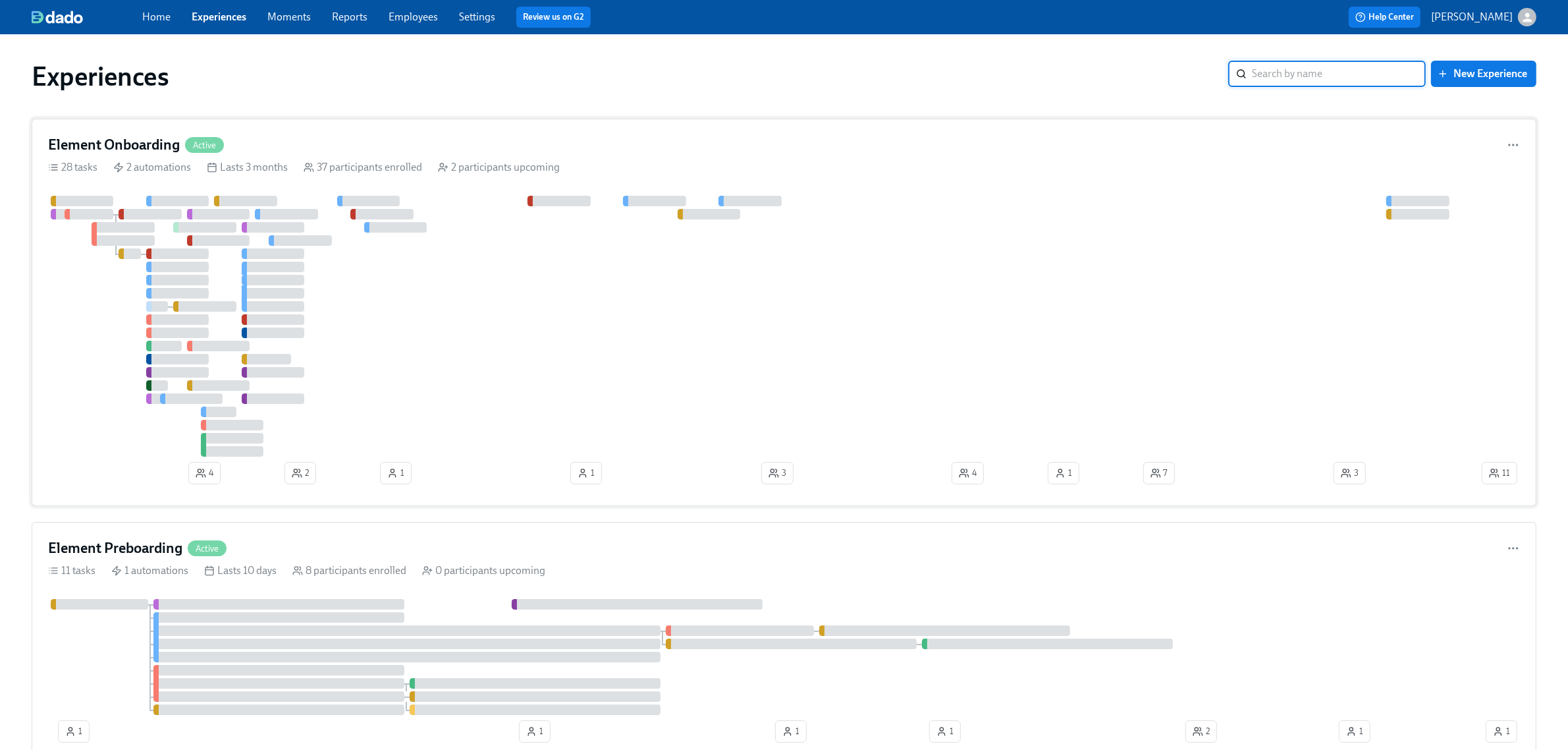
click at [629, 162] on div "28 tasks 2 automations Lasts 3 months 37 participants enrolled 2 participants u…" at bounding box center [784, 167] width 1472 height 14
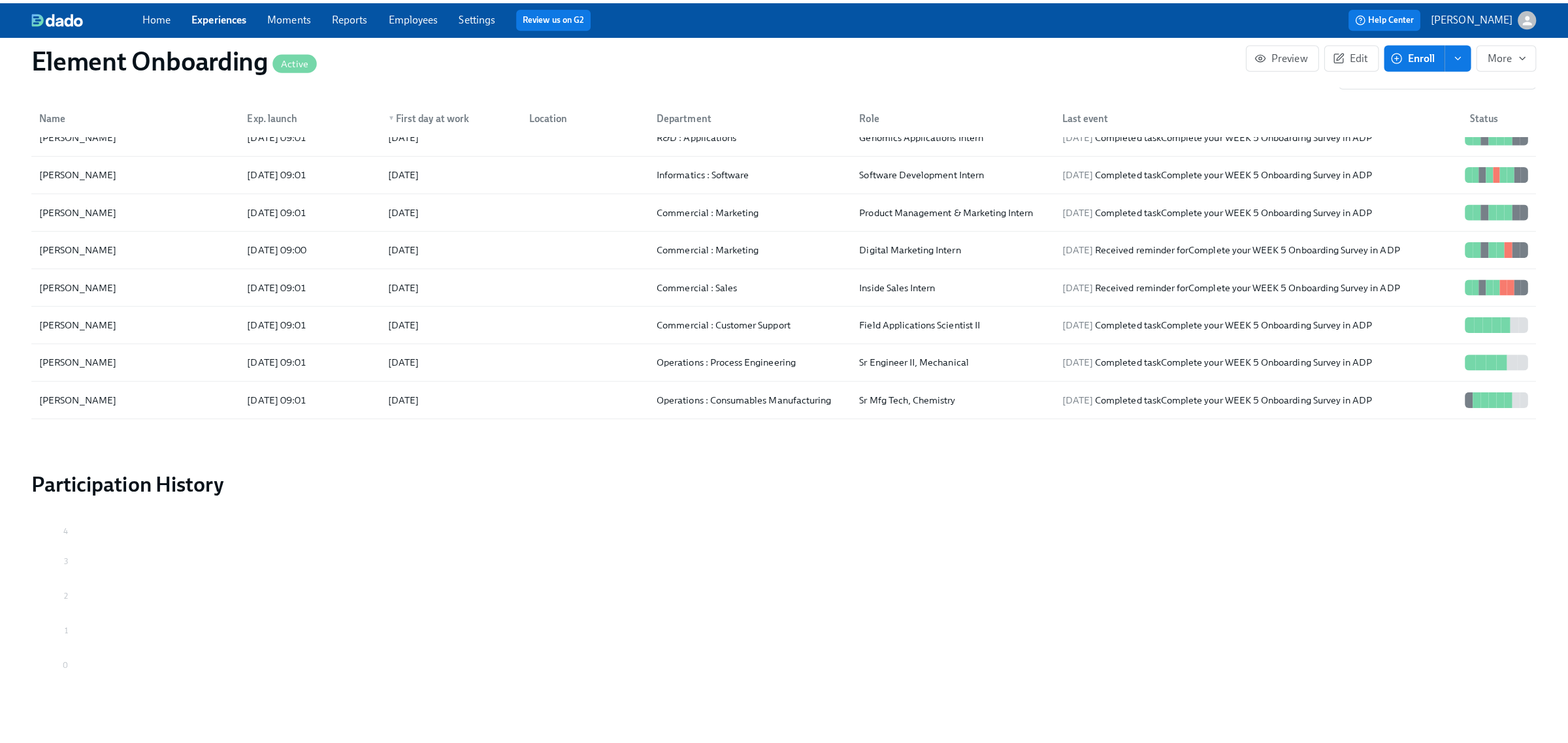
scroll to position [816, 0]
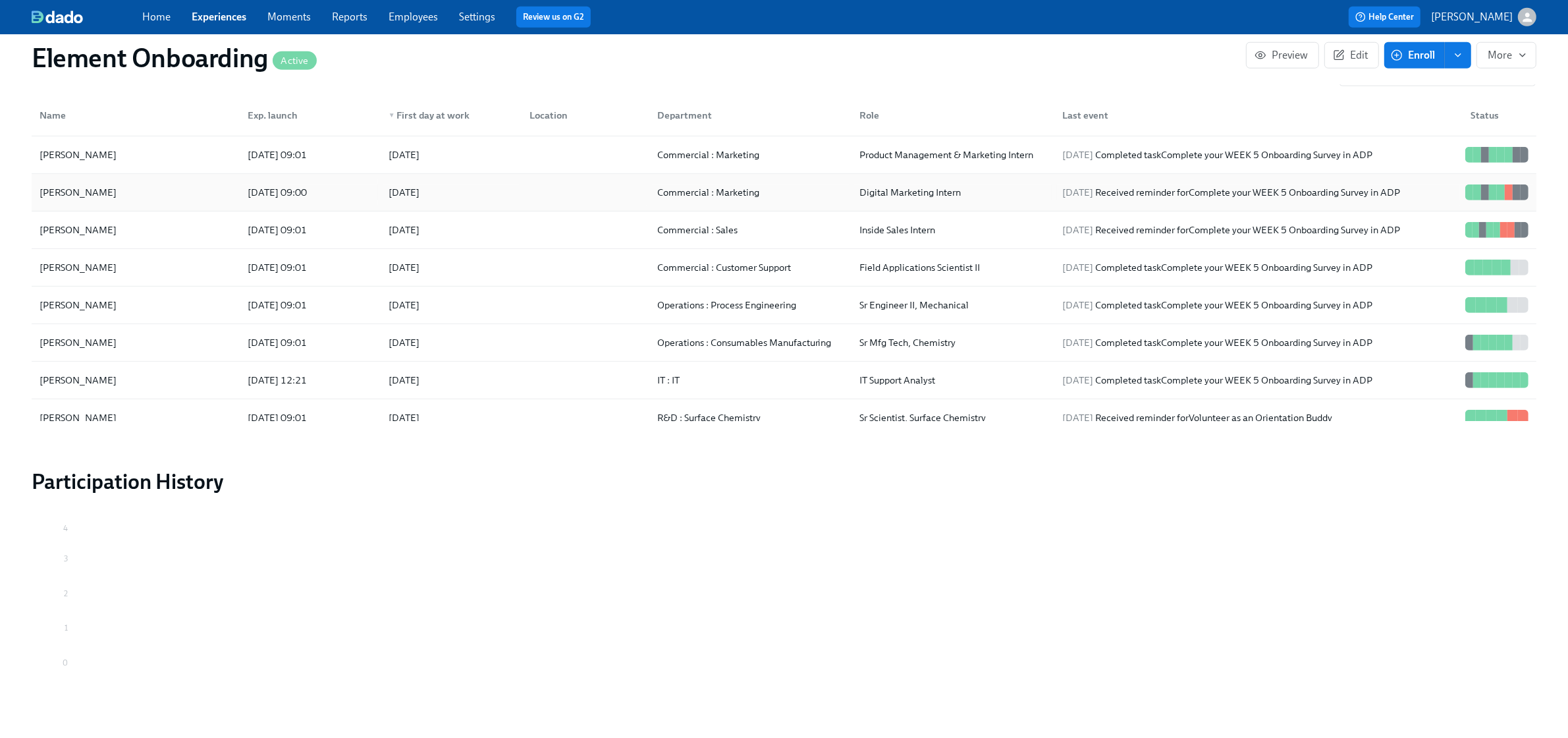
click at [178, 205] on div "Allyson Sorof" at bounding box center [135, 192] width 203 height 26
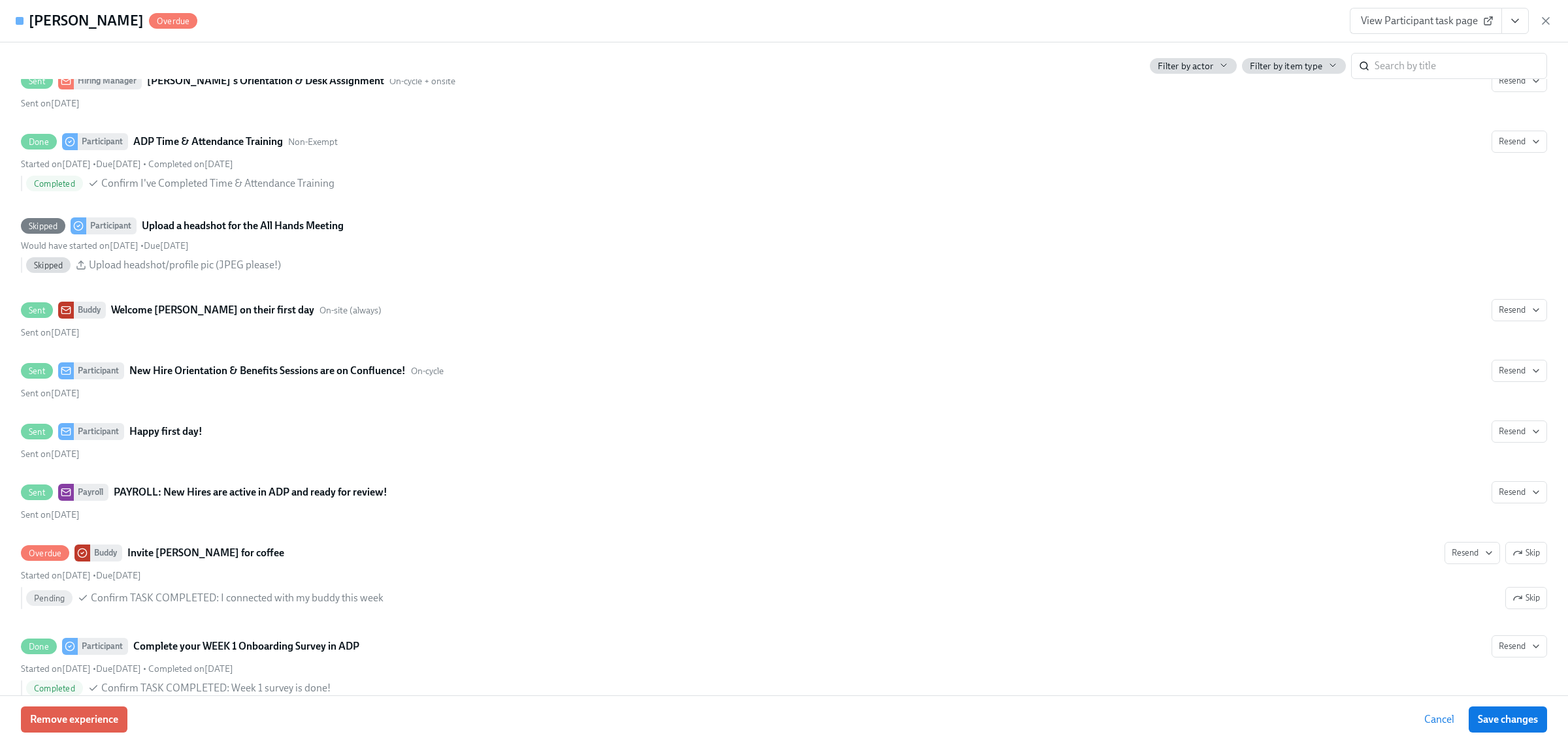
scroll to position [2194, 0]
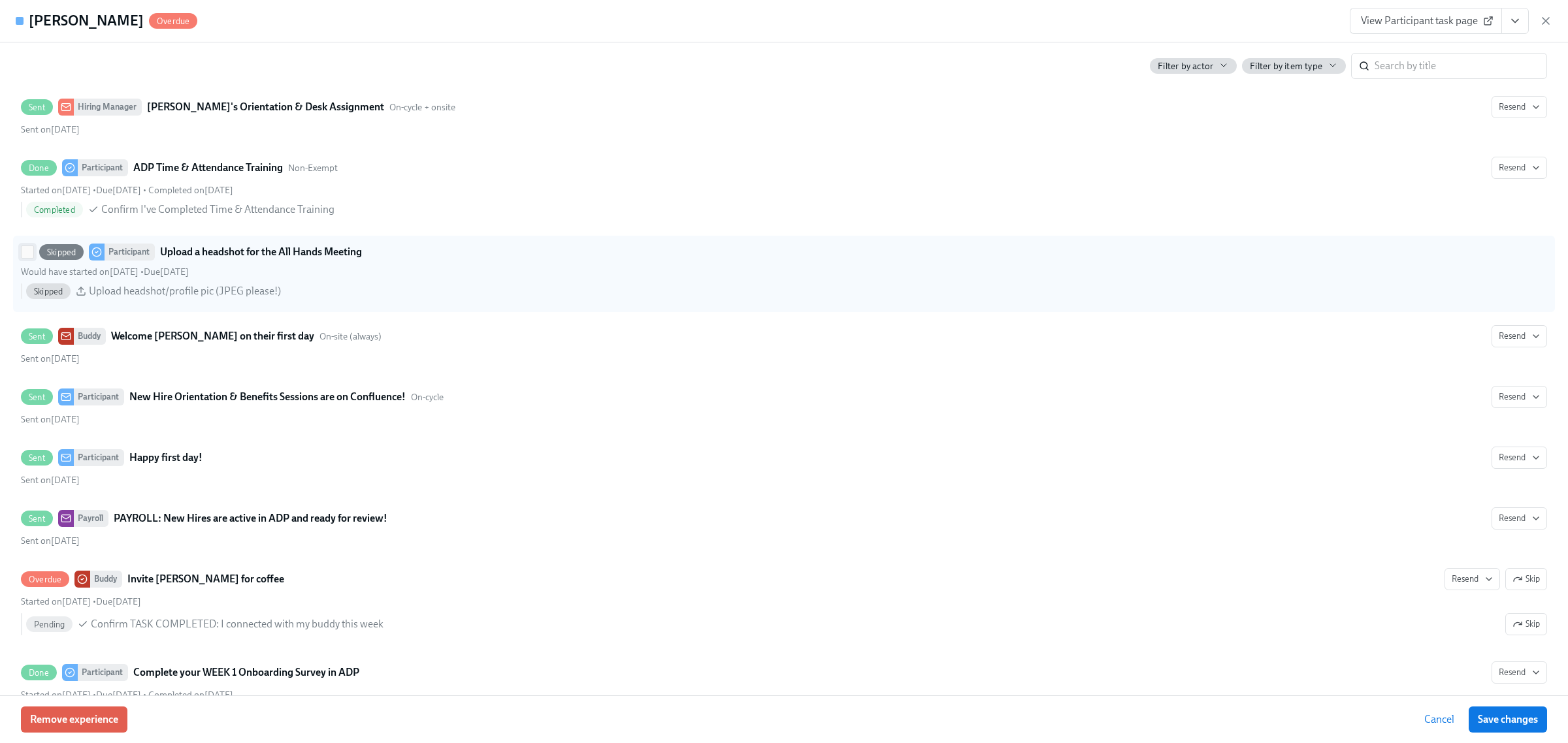
click at [24, 256] on input "Skipped Participant Upload a headshot for the All Hands Meeting Would have star…" at bounding box center [28, 252] width 12 height 12
checkbox input "true"
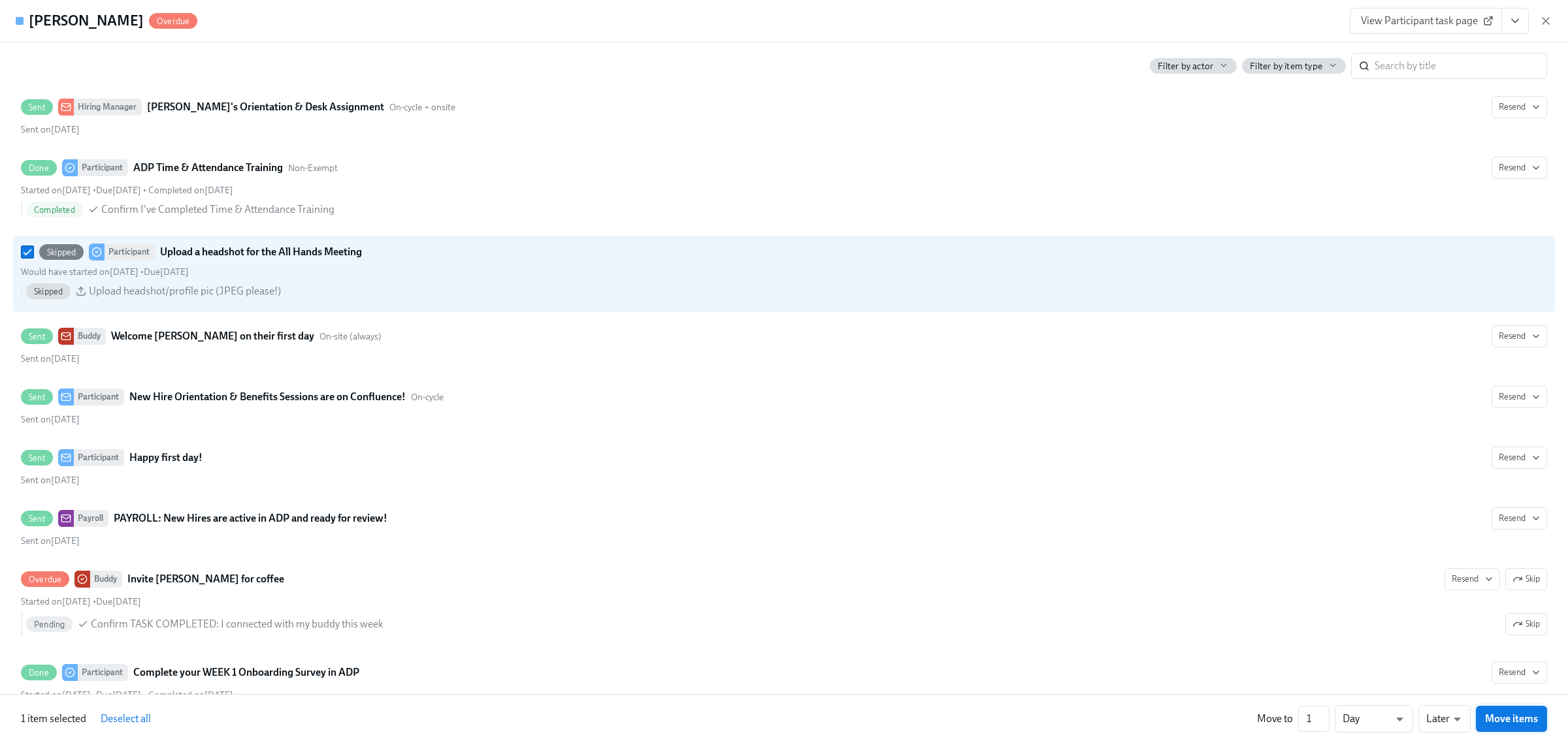
click at [1527, 719] on span "Move items" at bounding box center [1511, 719] width 53 height 13
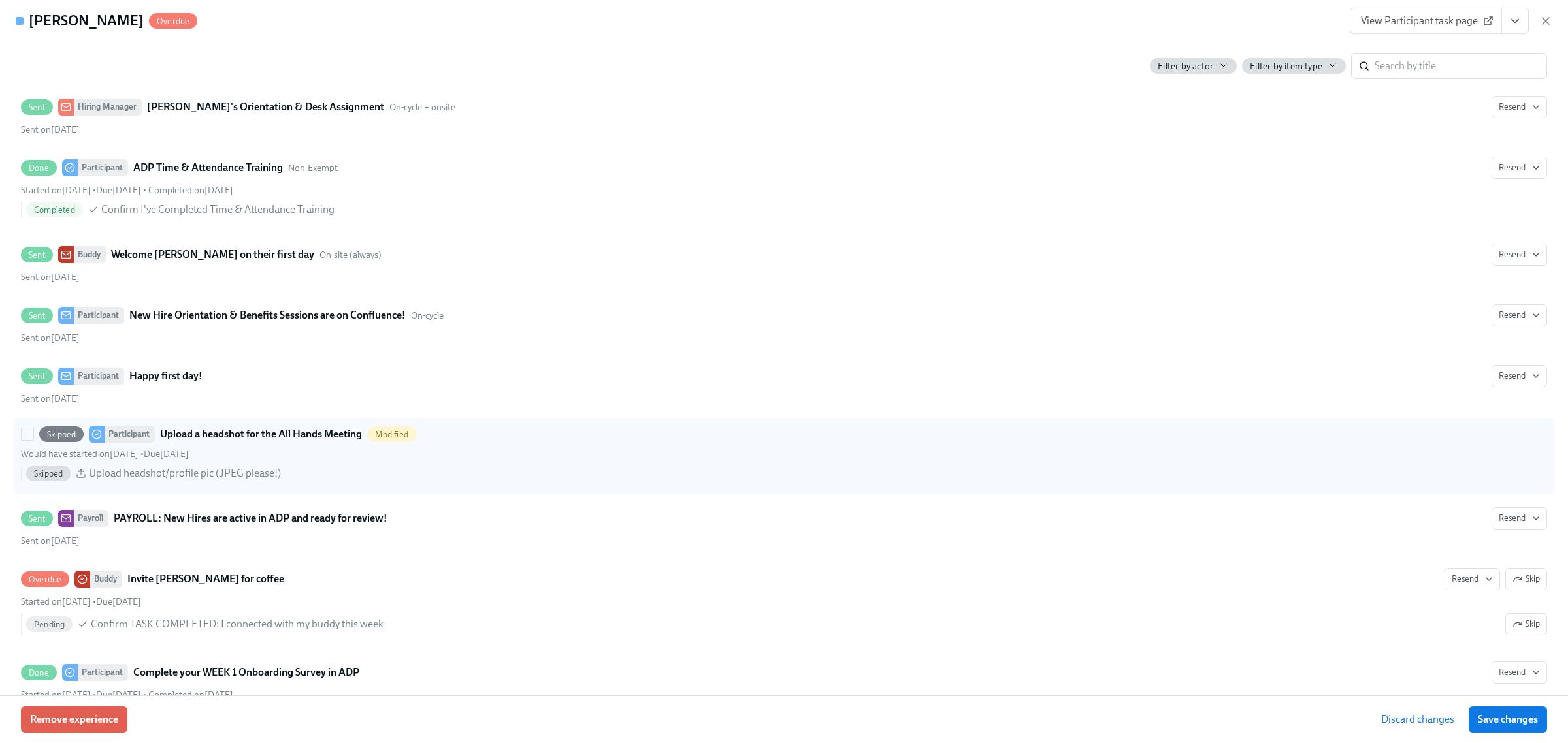
click at [151, 453] on div "Skipped Participant Upload a headshot for the All Hands Meeting Modified Would …" at bounding box center [784, 456] width 1526 height 61
click at [33, 440] on input "Skipped Participant Upload a headshot for the All Hands Meeting Modified Would …" at bounding box center [28, 434] width 12 height 12
checkbox input "true"
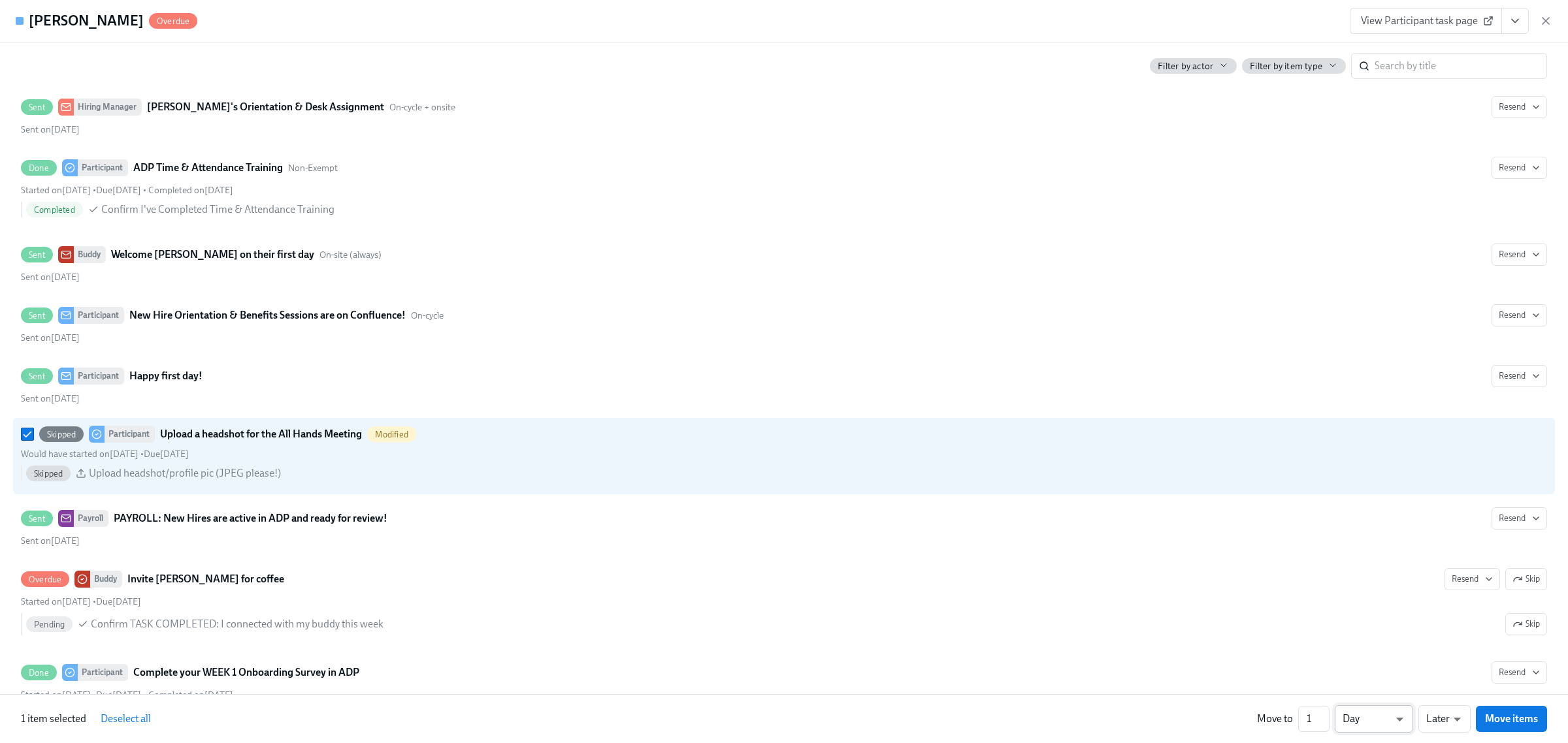
click at [1359, 717] on li "Week" at bounding box center [1374, 716] width 79 height 22
type input "w"
click at [1302, 722] on input "1" at bounding box center [1314, 719] width 31 height 26
click at [1321, 716] on input "2" at bounding box center [1314, 719] width 31 height 26
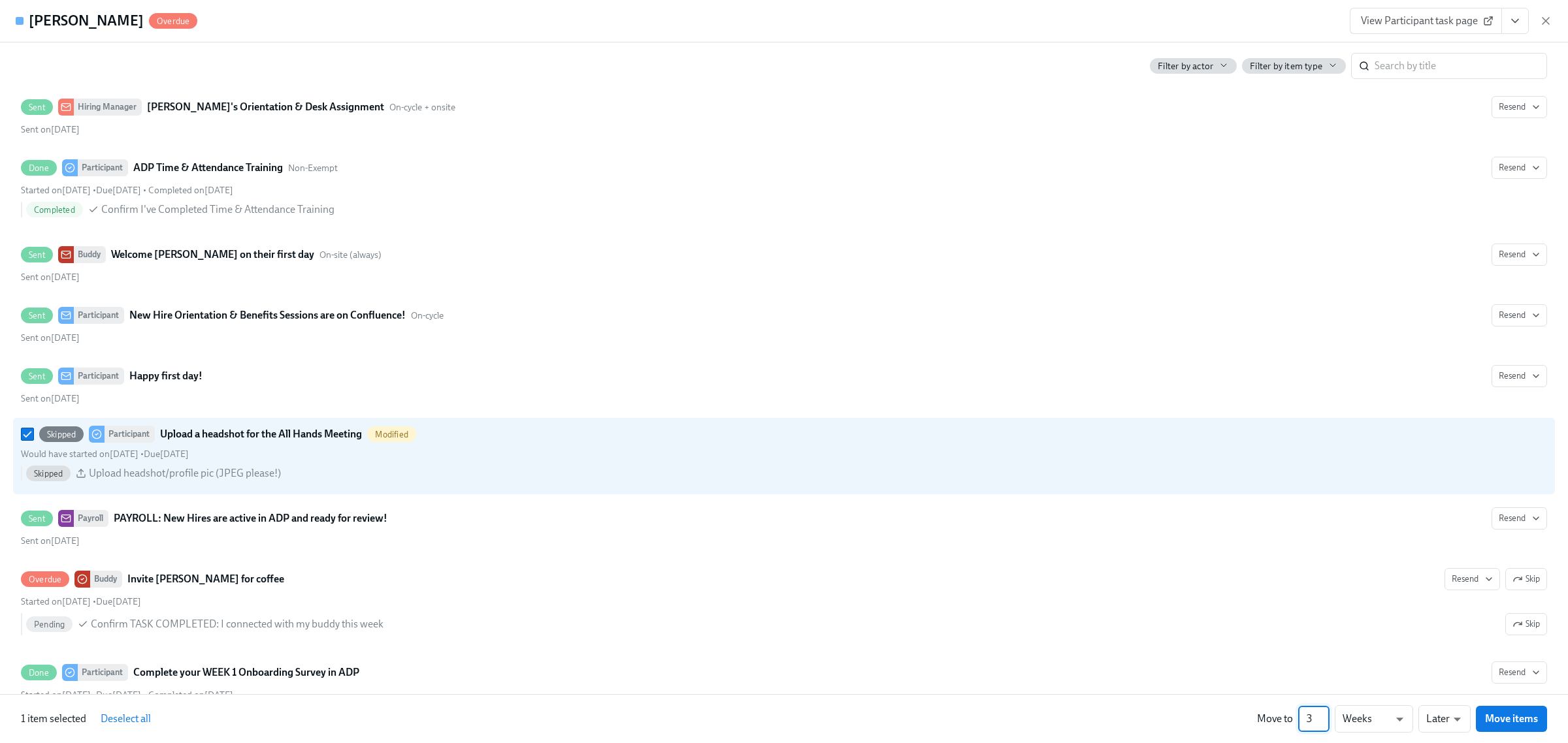
click at [1321, 716] on input "3" at bounding box center [1314, 719] width 31 height 26
click at [1321, 716] on input "4" at bounding box center [1314, 719] width 31 height 26
type input "5"
click at [1321, 716] on input "5" at bounding box center [1314, 719] width 31 height 26
click at [1497, 713] on span "Move items" at bounding box center [1511, 719] width 53 height 13
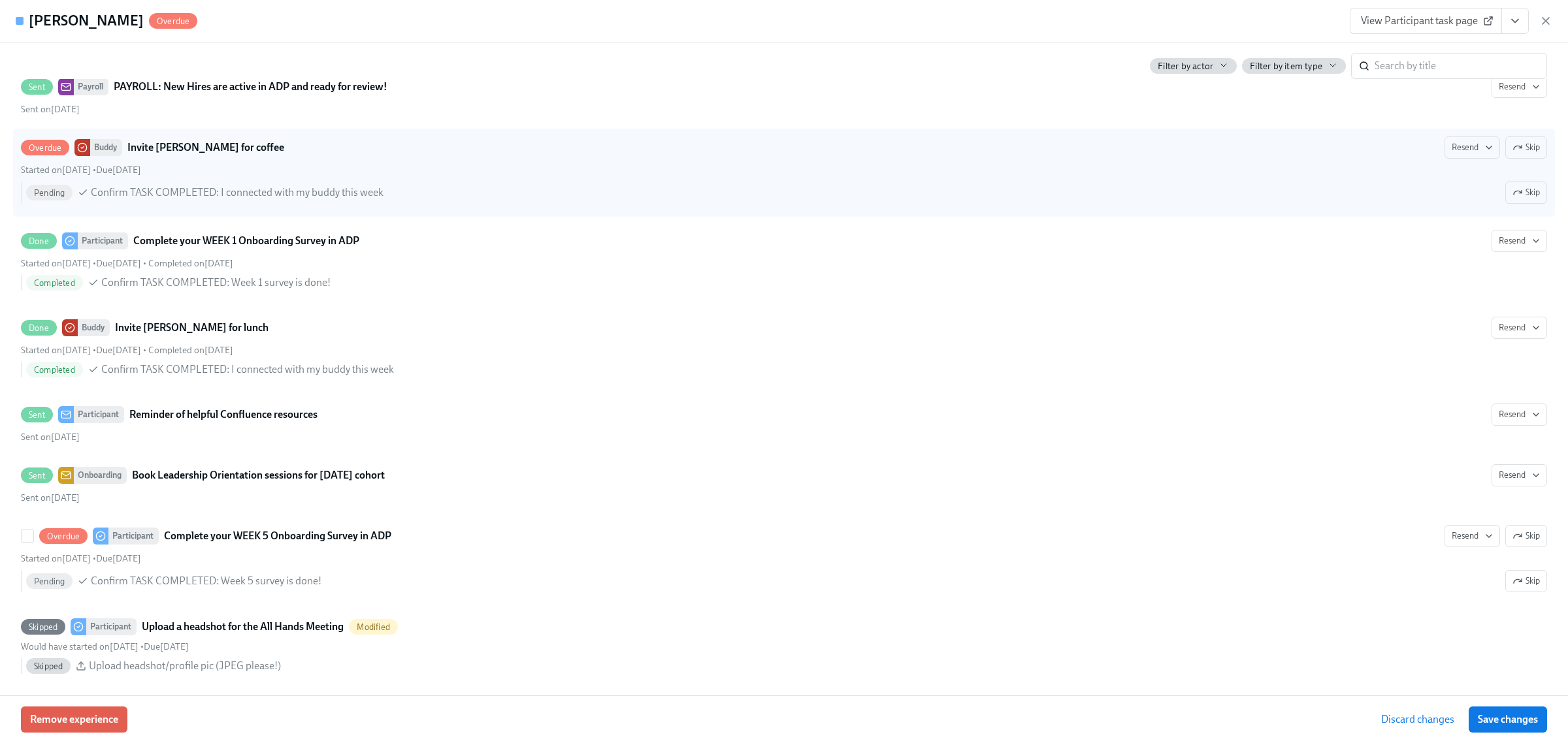
scroll to position [2683, 0]
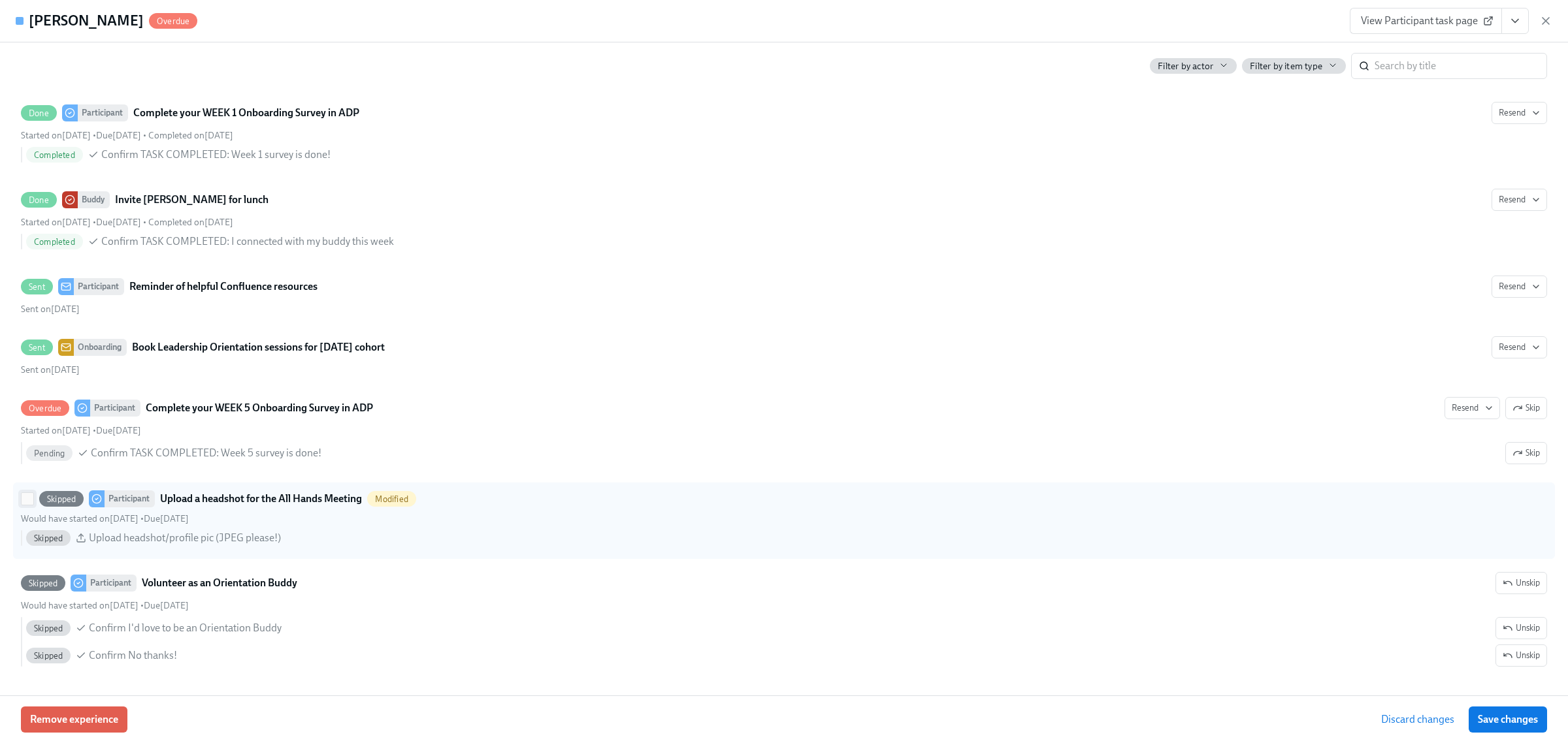
click at [24, 497] on input "Skipped Participant Upload a headshot for the All Hands Meeting Modified Would …" at bounding box center [28, 499] width 12 height 12
checkbox input "true"
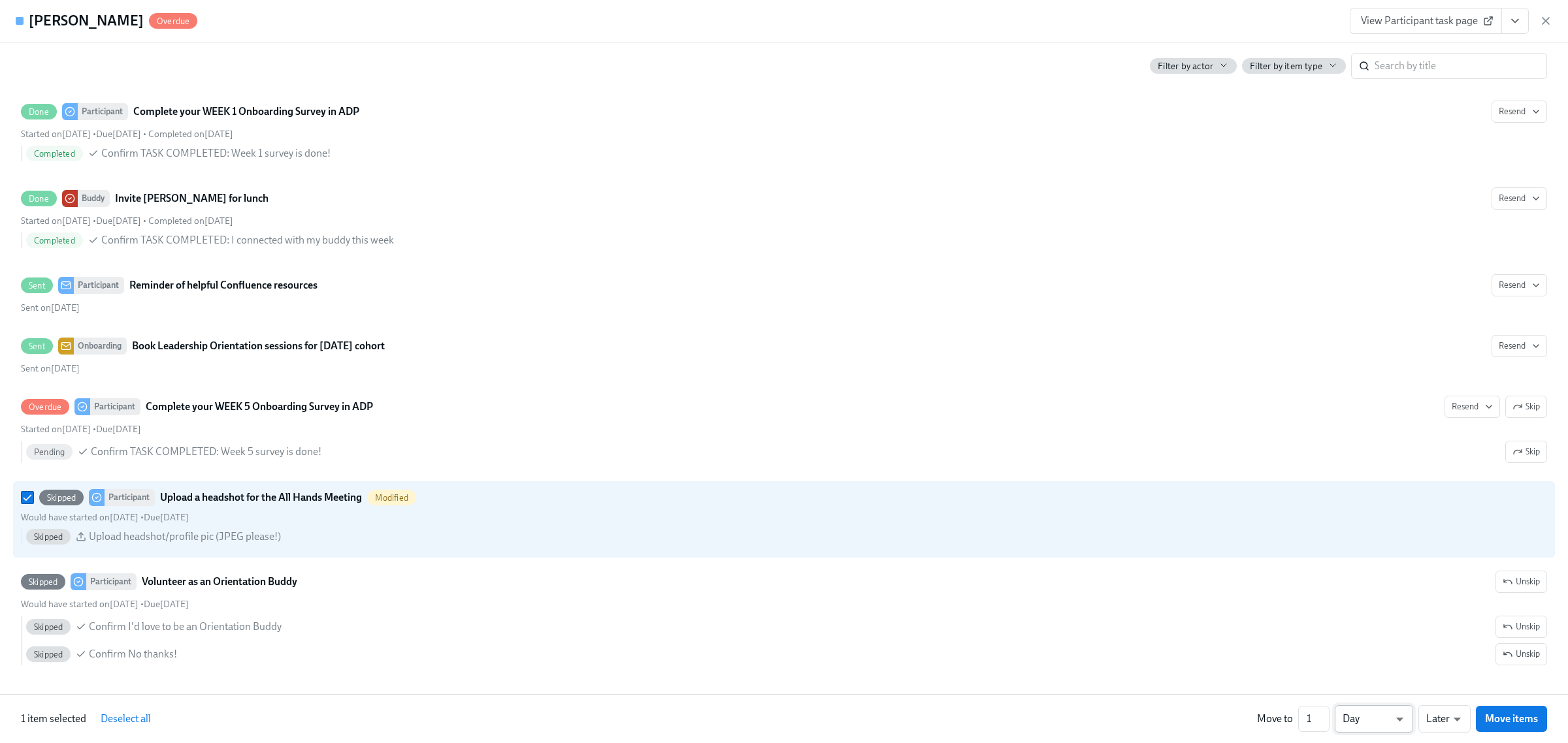
click at [1347, 713] on li "Week" at bounding box center [1374, 716] width 79 height 22
type input "w"
click at [1324, 715] on input "2" at bounding box center [1314, 719] width 31 height 26
click at [1324, 715] on input "3" at bounding box center [1314, 719] width 31 height 26
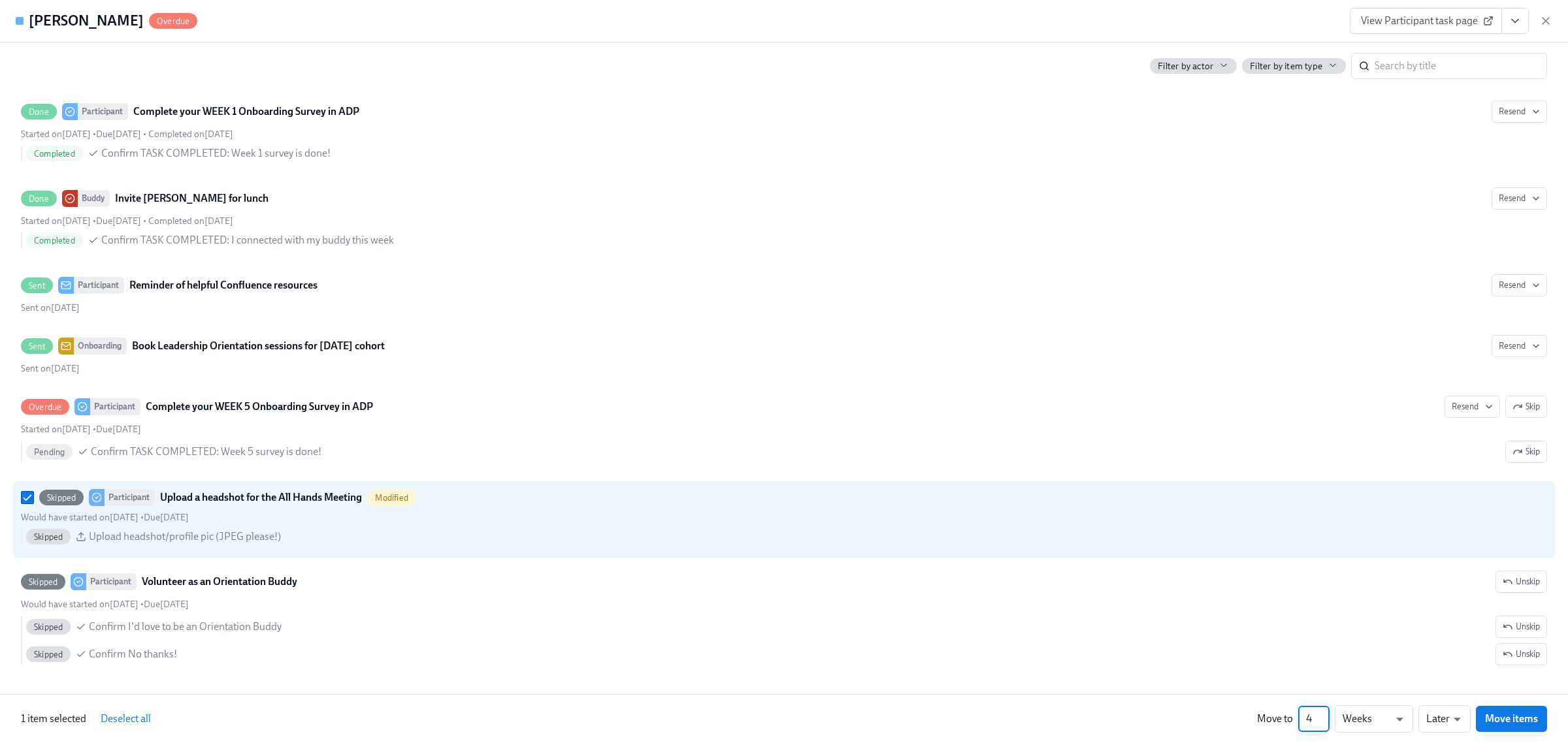
type input "4"
click at [1324, 715] on input "4" at bounding box center [1314, 719] width 31 height 26
click at [1526, 728] on button "Move items" at bounding box center [1511, 719] width 71 height 26
checkbox input "false"
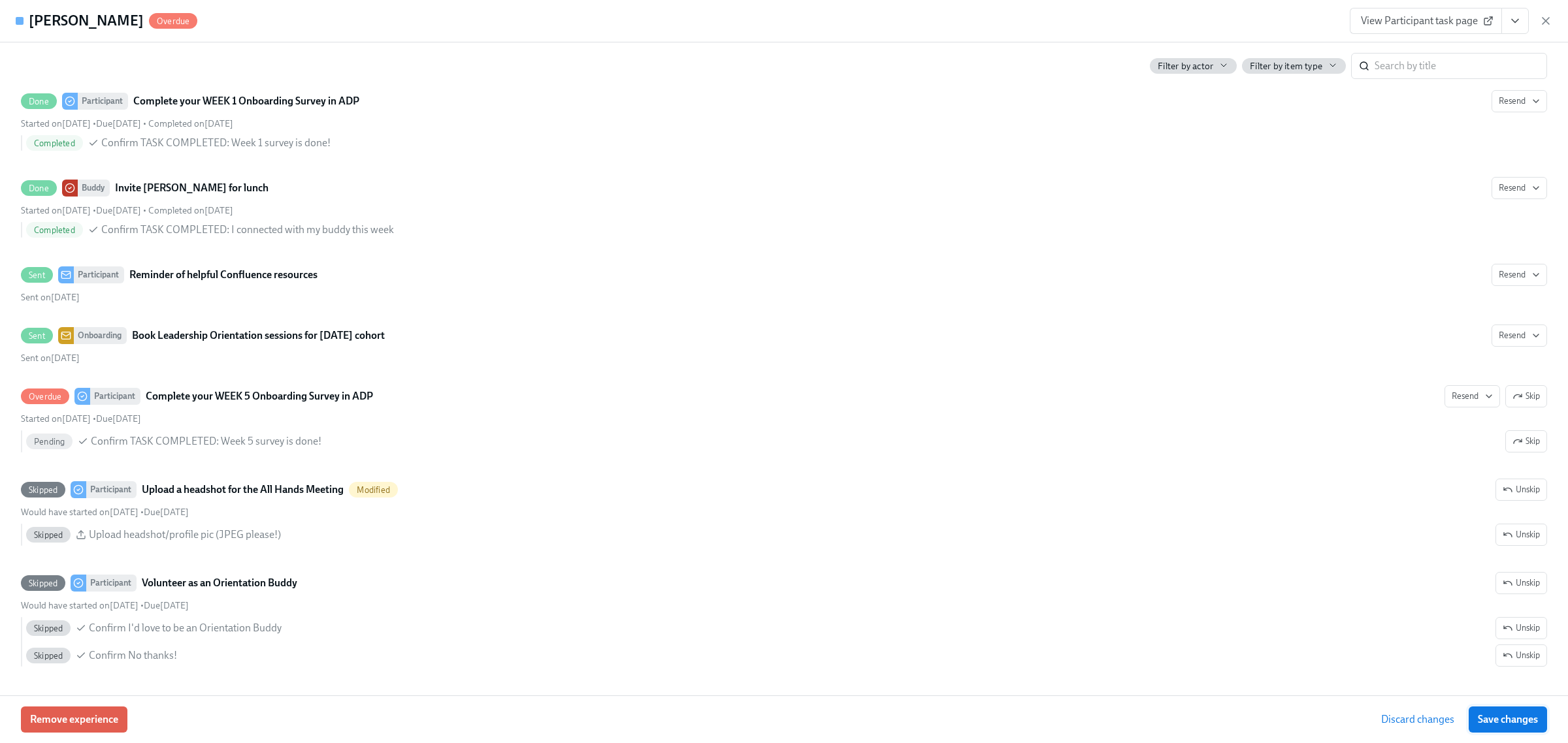
click at [1490, 725] on span "Save changes" at bounding box center [1507, 719] width 60 height 13
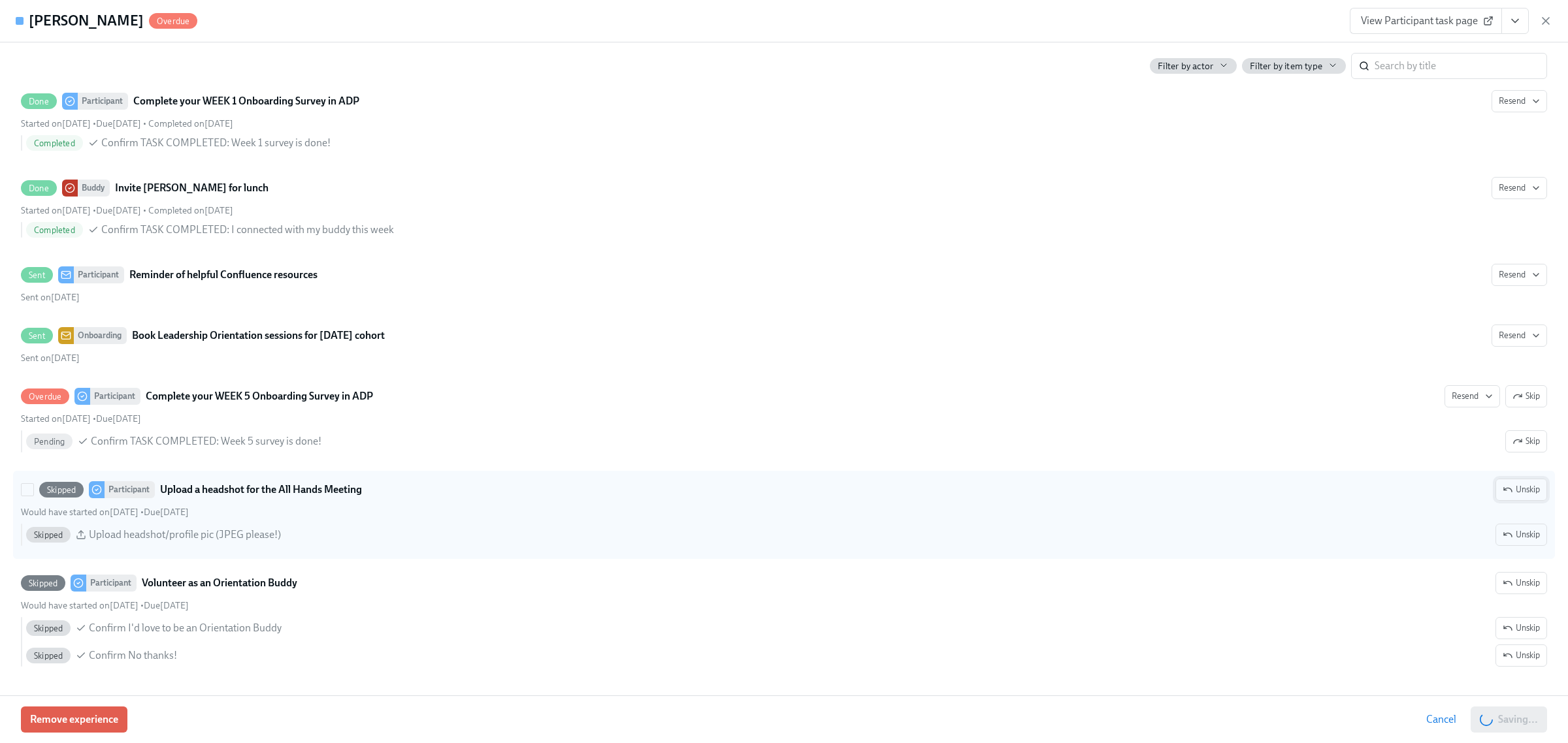
scroll to position [0, 19554]
click at [1503, 496] on span "Unskip" at bounding box center [1522, 489] width 37 height 13
click at [1451, 496] on span "Resend" at bounding box center [1472, 489] width 41 height 13
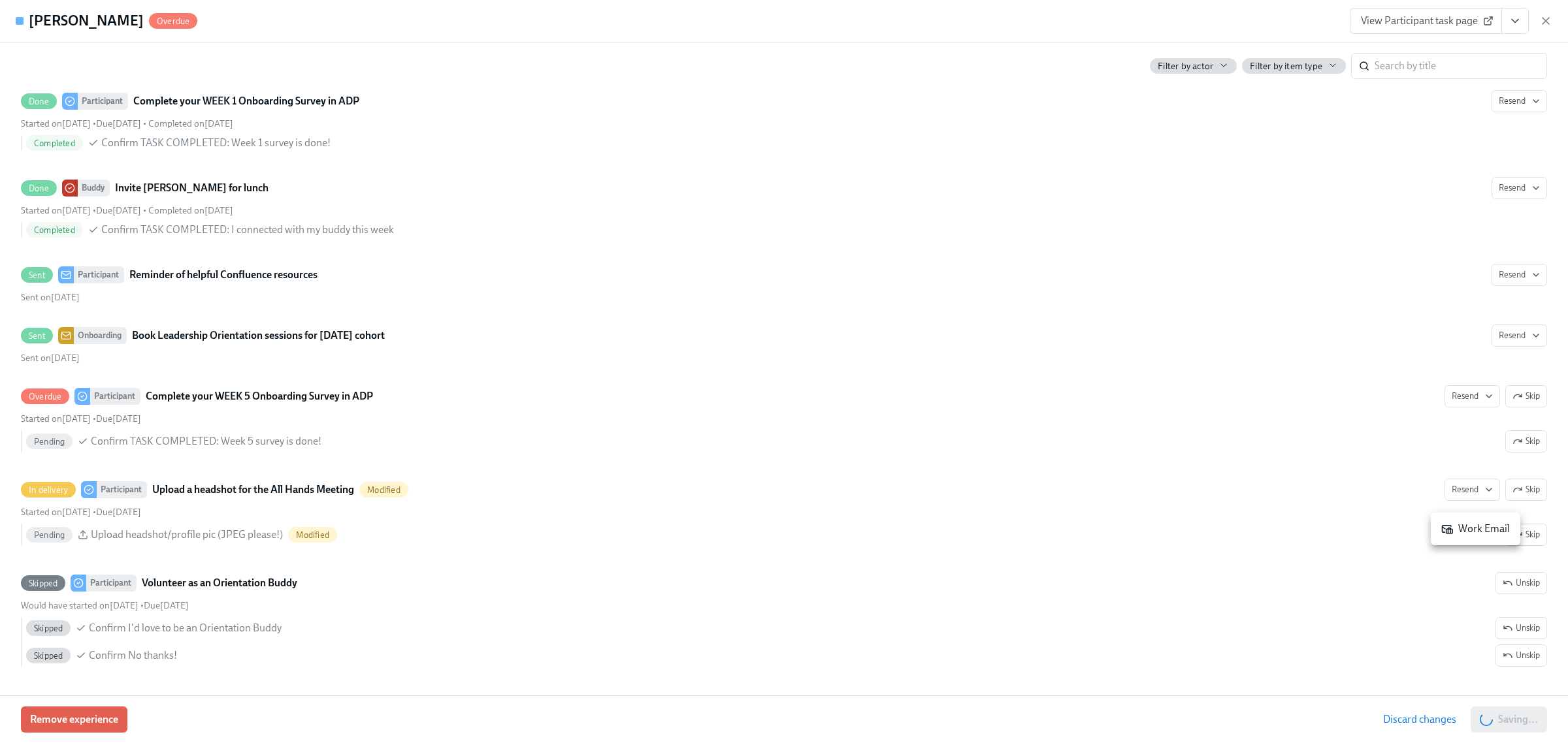
click at [1454, 529] on div "Work Email" at bounding box center [1475, 529] width 68 height 14
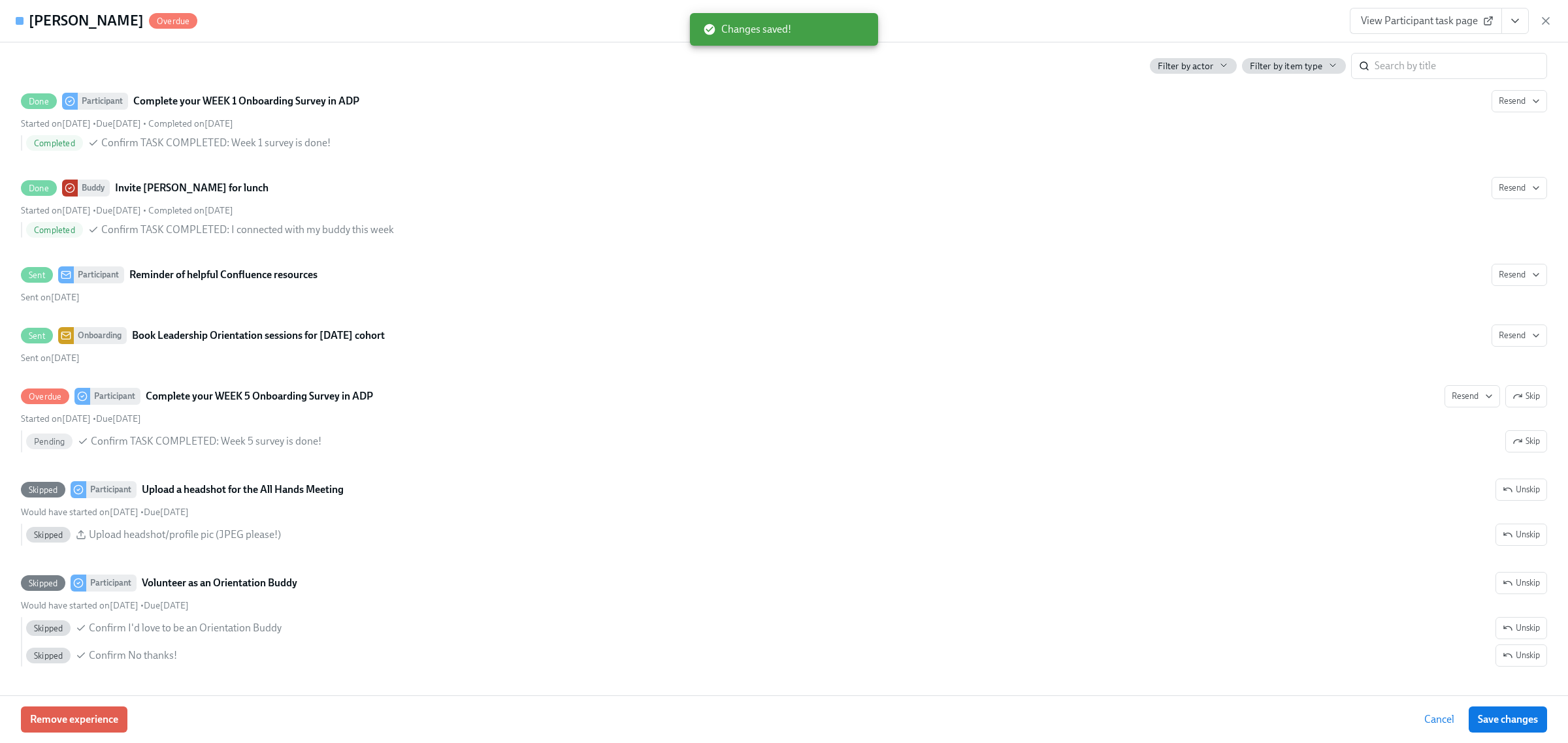
click at [1491, 726] on span "Save changes" at bounding box center [1507, 719] width 60 height 13
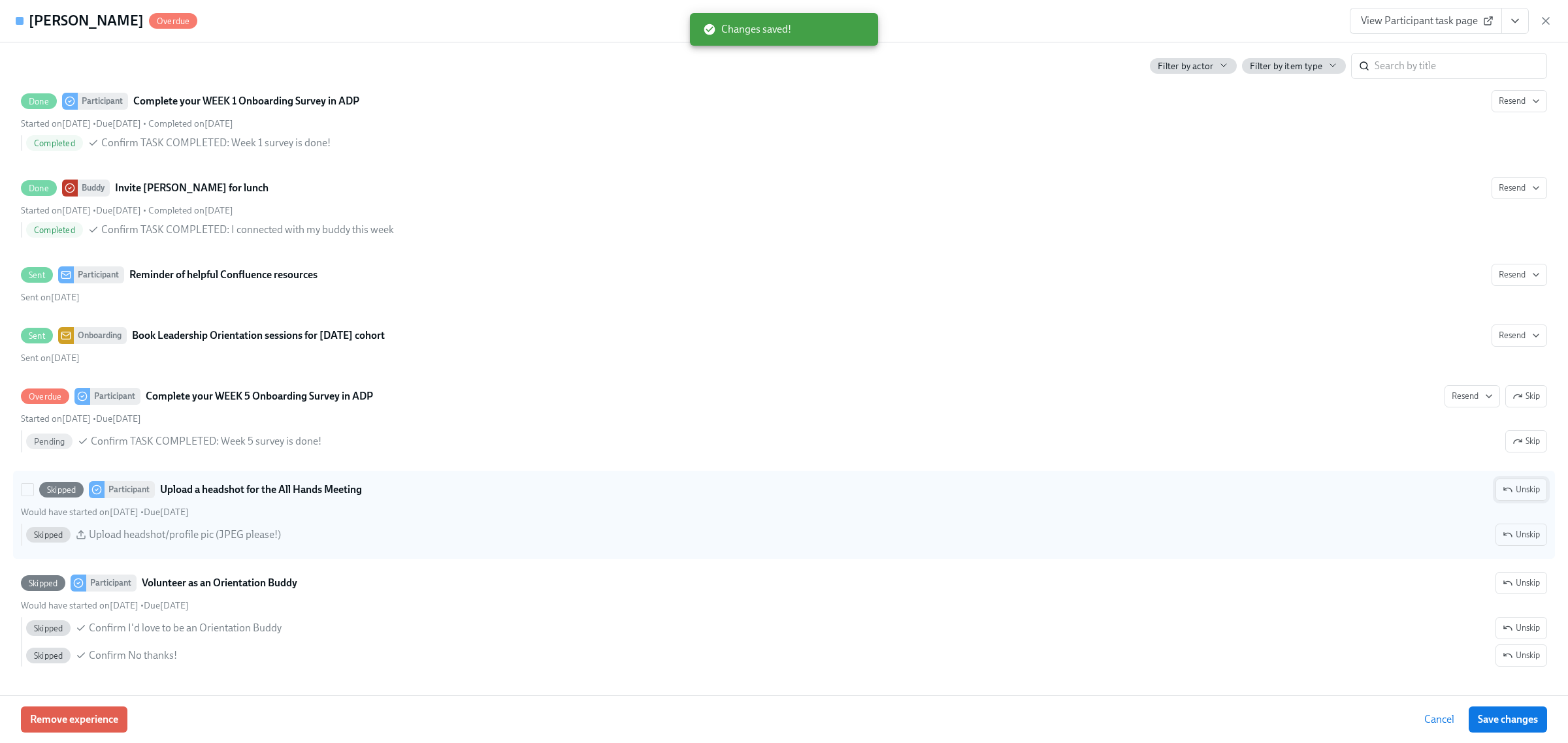
click at [1510, 496] on span "Unskip" at bounding box center [1522, 489] width 37 height 13
click at [1505, 722] on span "Save changes" at bounding box center [1507, 719] width 60 height 13
click at [1451, 496] on span "Resend" at bounding box center [1472, 489] width 41 height 13
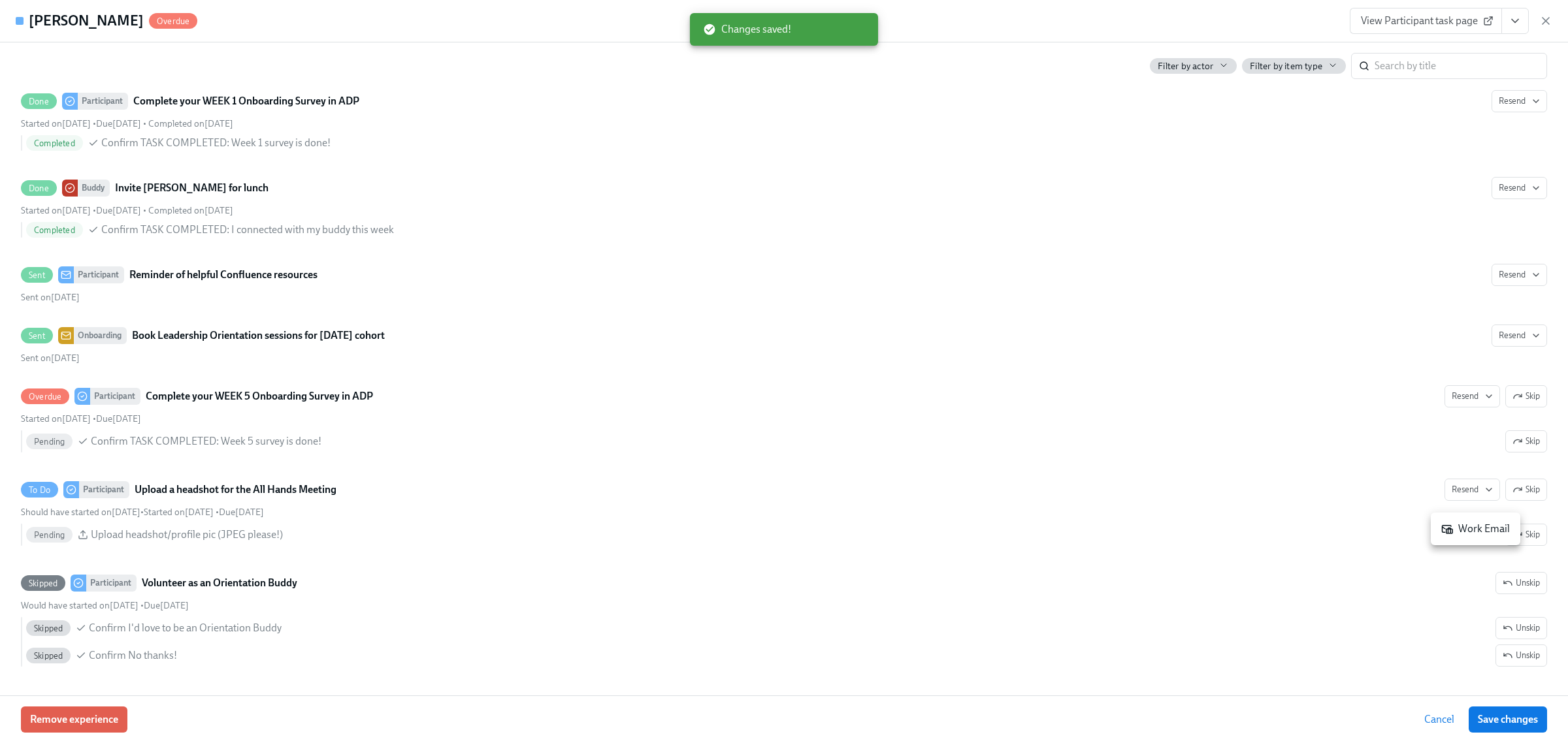
click at [1444, 530] on icon at bounding box center [1447, 529] width 12 height 12
drag, startPoint x: 1516, startPoint y: 725, endPoint x: 1553, endPoint y: 694, distance: 48.3
click at [1516, 725] on span "Save changes" at bounding box center [1507, 719] width 60 height 13
